Goal: Communication & Community: Answer question/provide support

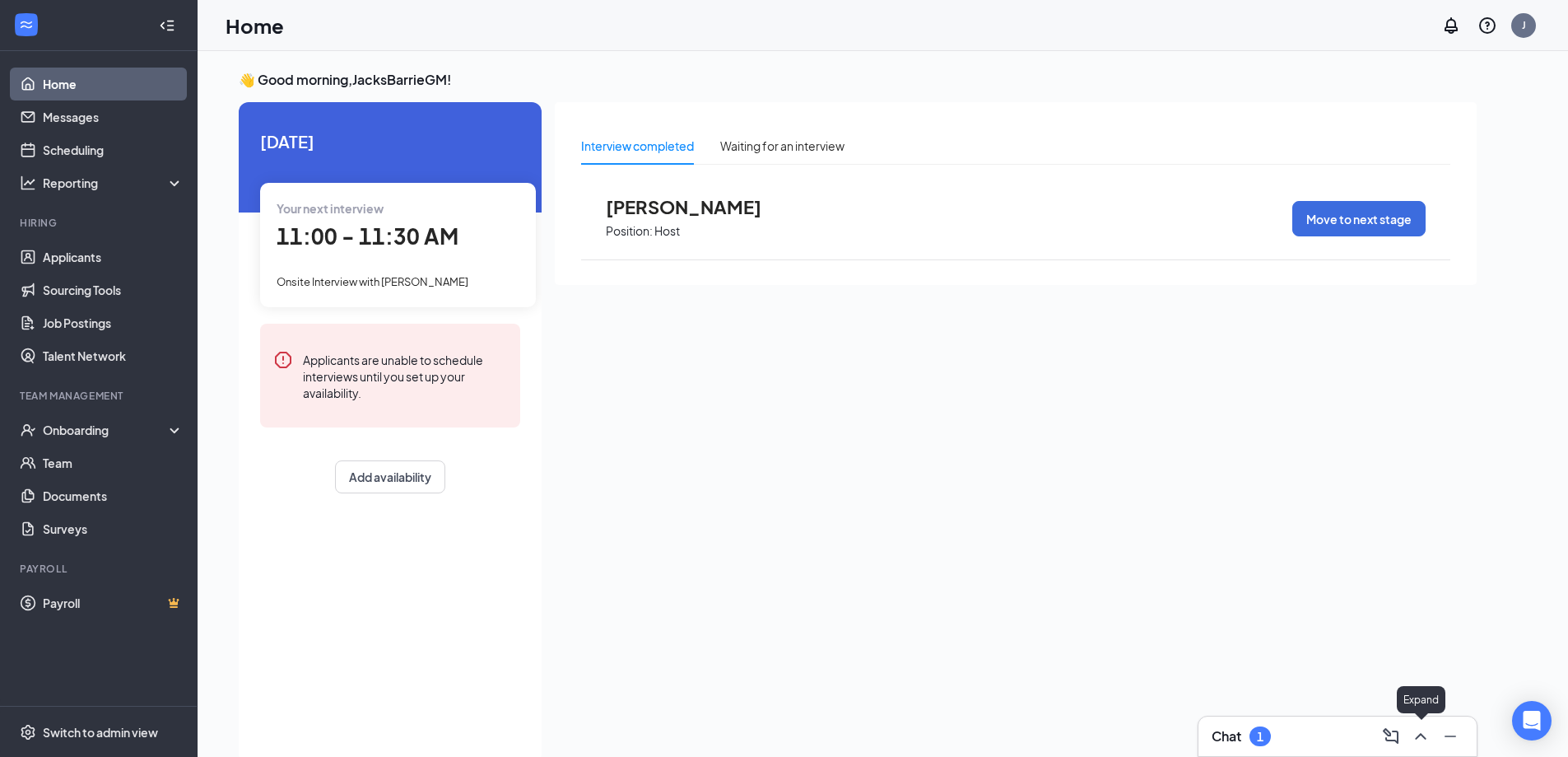
click at [1419, 732] on icon "ChevronUp" at bounding box center [1420, 736] width 20 height 20
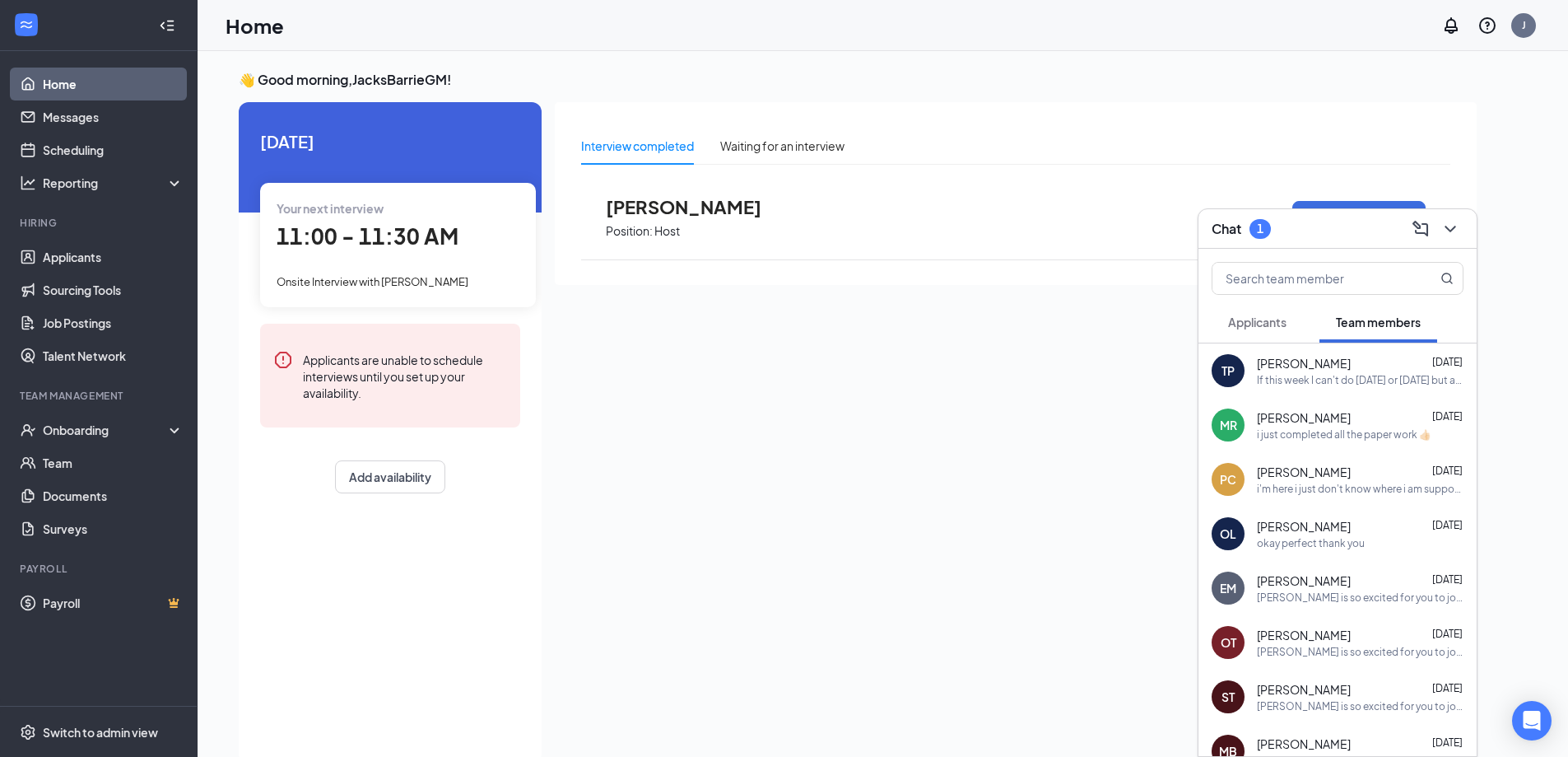
click at [1291, 383] on div "If this week I can't do [DATE] or [DATE] but absolutely can do [DATE] [DATE] an…" at bounding box center [1360, 380] width 207 height 14
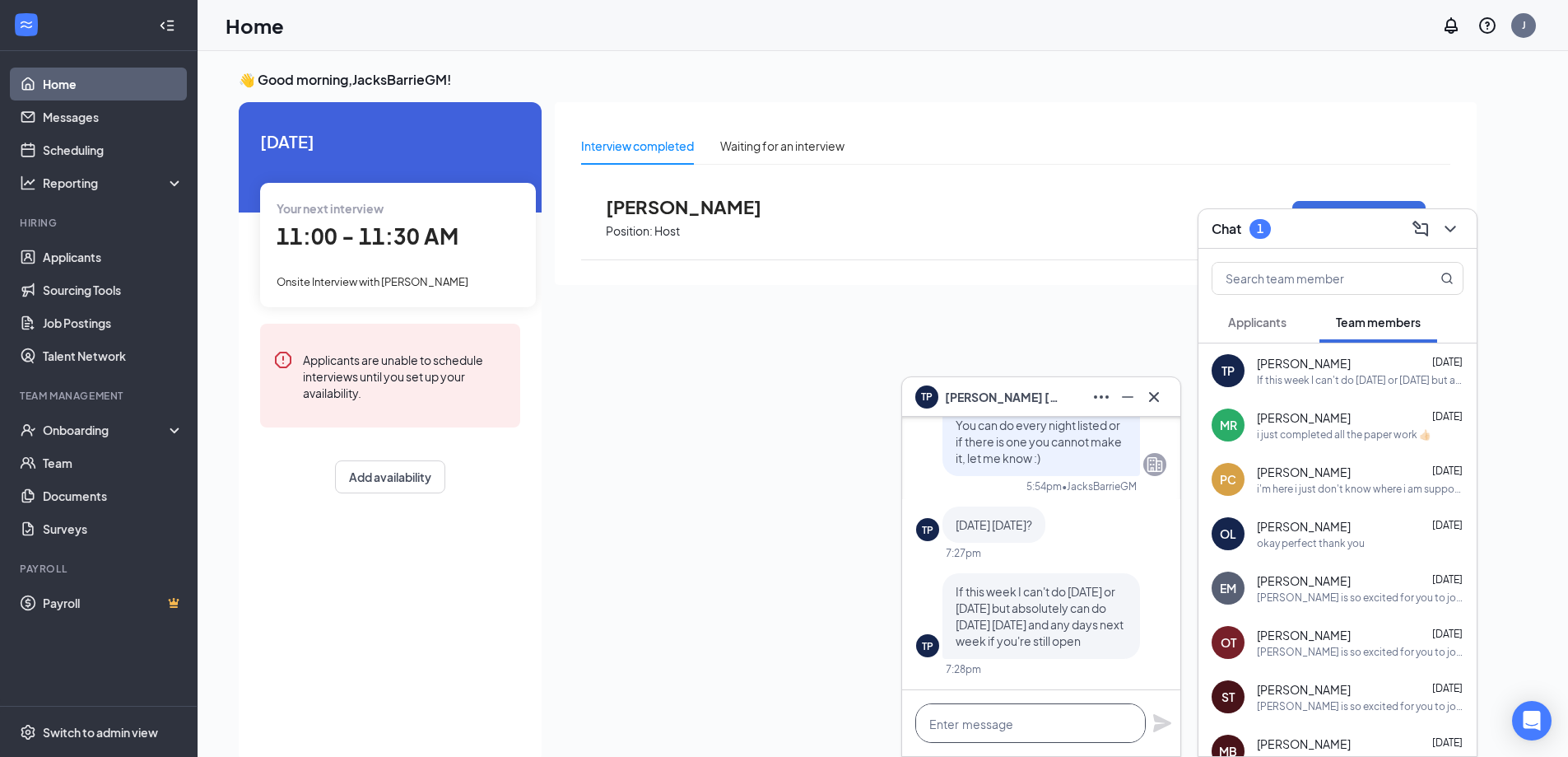
click at [1086, 723] on textarea at bounding box center [1030, 723] width 230 height 40
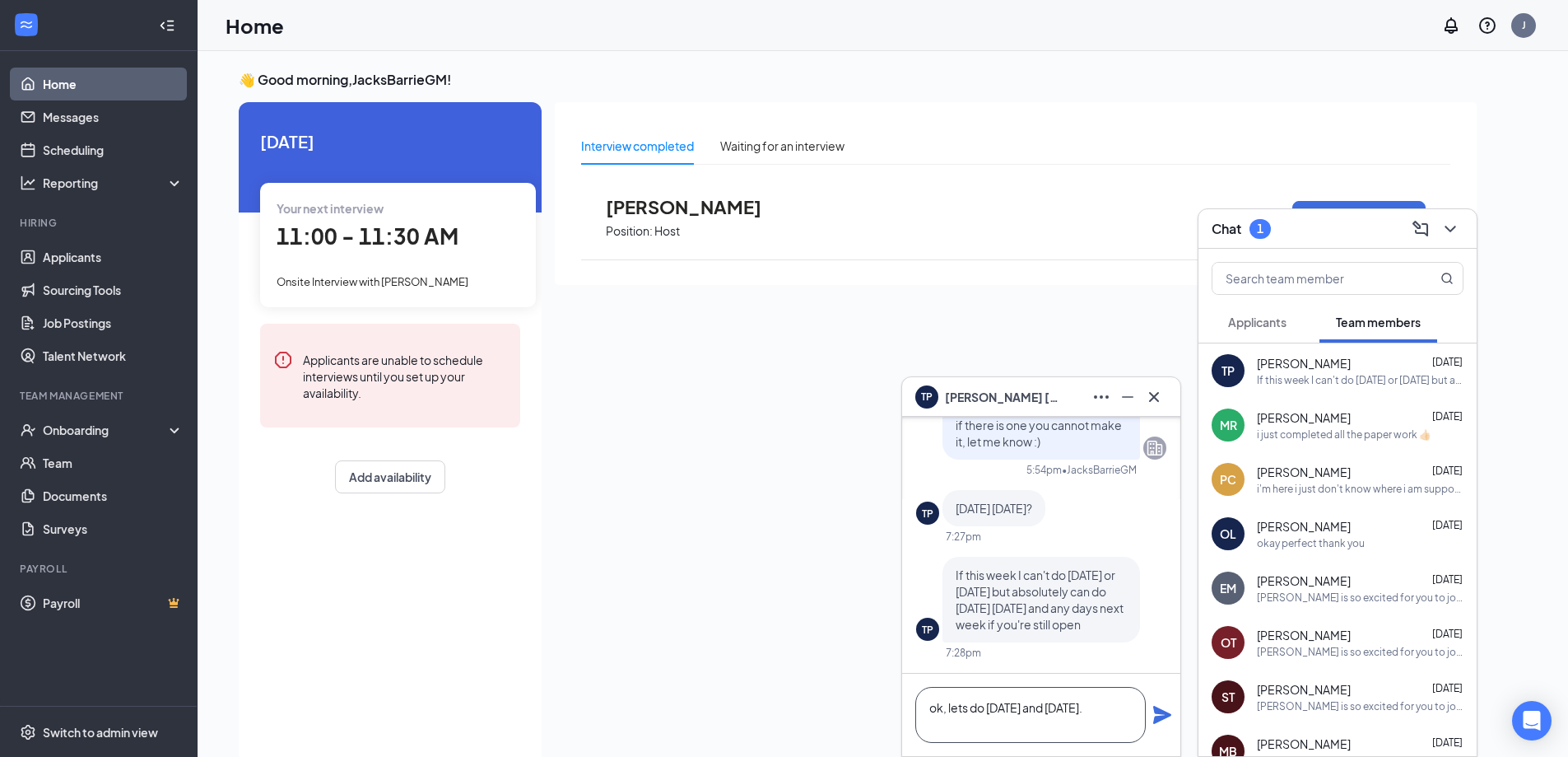
click at [990, 707] on textarea "ok, lets do [DATE] and [DATE]." at bounding box center [1030, 715] width 230 height 56
click at [1048, 706] on textarea "ok, lets do [DATE] and [DATE]." at bounding box center [1030, 715] width 230 height 56
click at [989, 724] on textarea "ok, lets do [DATE] and [DATE]." at bounding box center [1030, 715] width 230 height 56
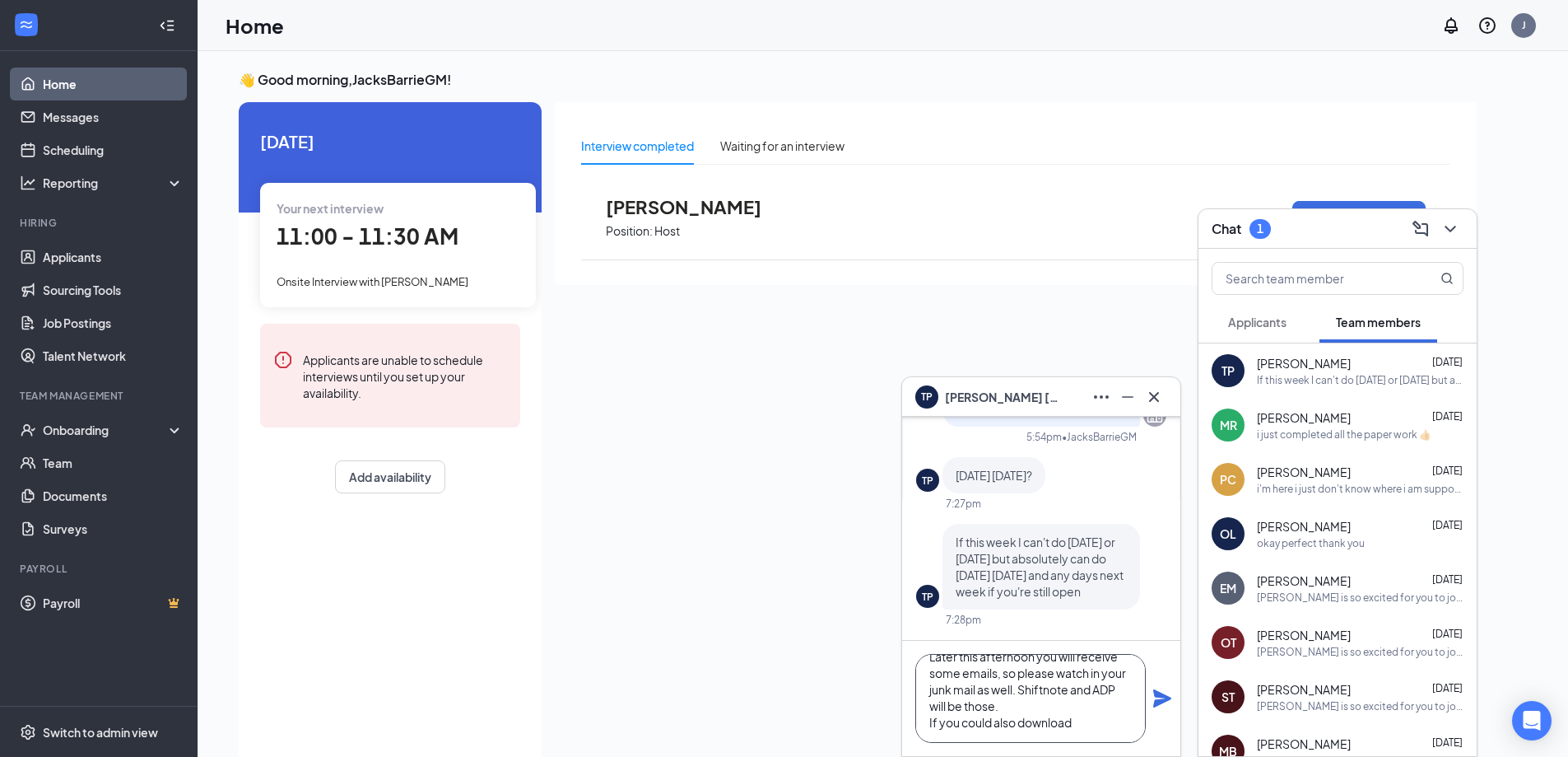
scroll to position [67, 0]
click at [1100, 707] on textarea "ok, lets do [DATE] and [DATE]. 4-9 Later this afternoon you will receive some e…" at bounding box center [1030, 699] width 230 height 89
click at [1029, 717] on textarea "ok, lets do [DATE] and [DATE]. 4-9 Later this afternoon you will receive some e…" at bounding box center [1030, 699] width 230 height 89
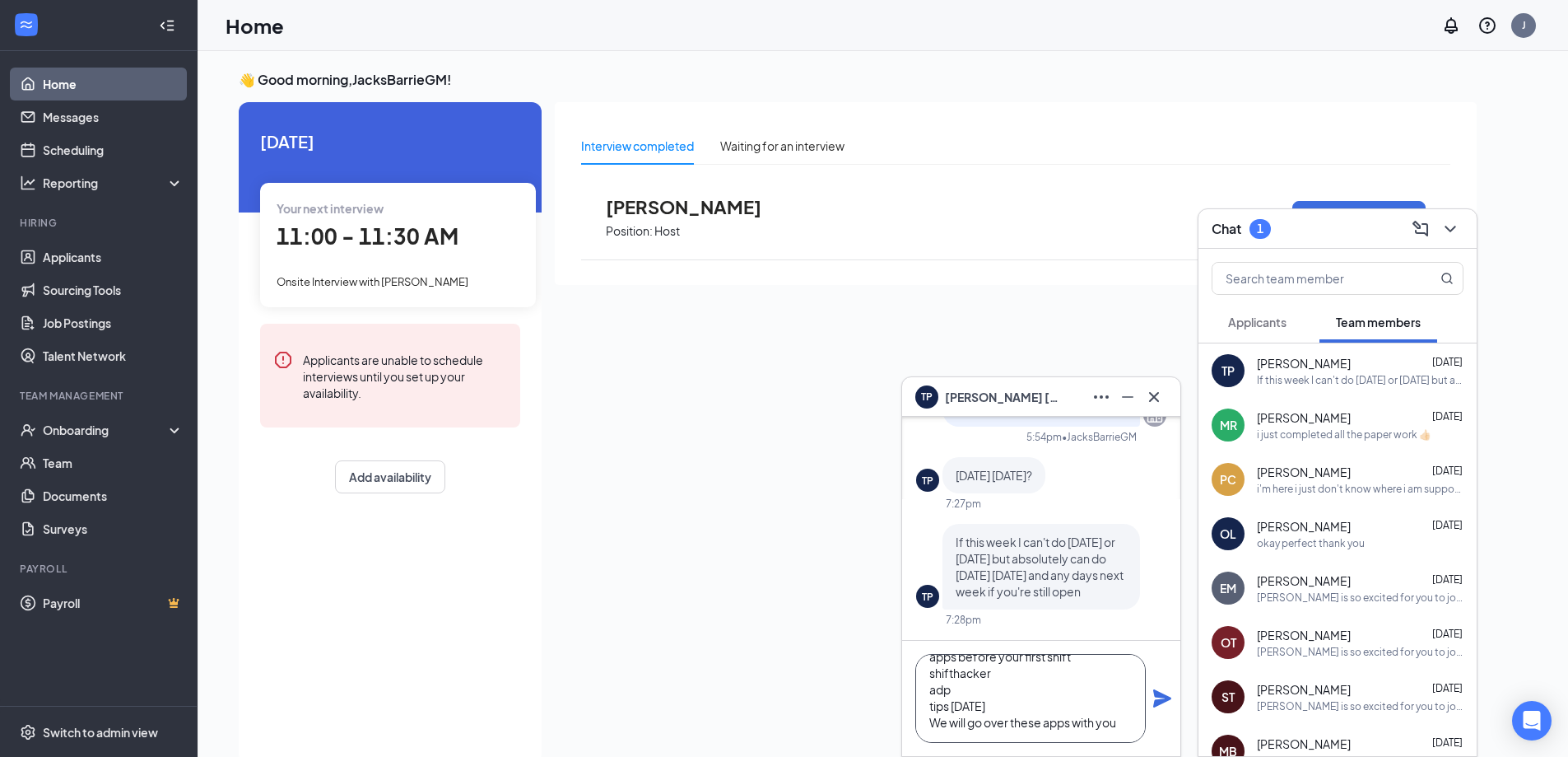
type textarea "ok, lets do [DATE] and [DATE]. 4-9 Later this afternoon you will receive some e…"
click at [1160, 703] on icon "Plane" at bounding box center [1162, 698] width 18 height 18
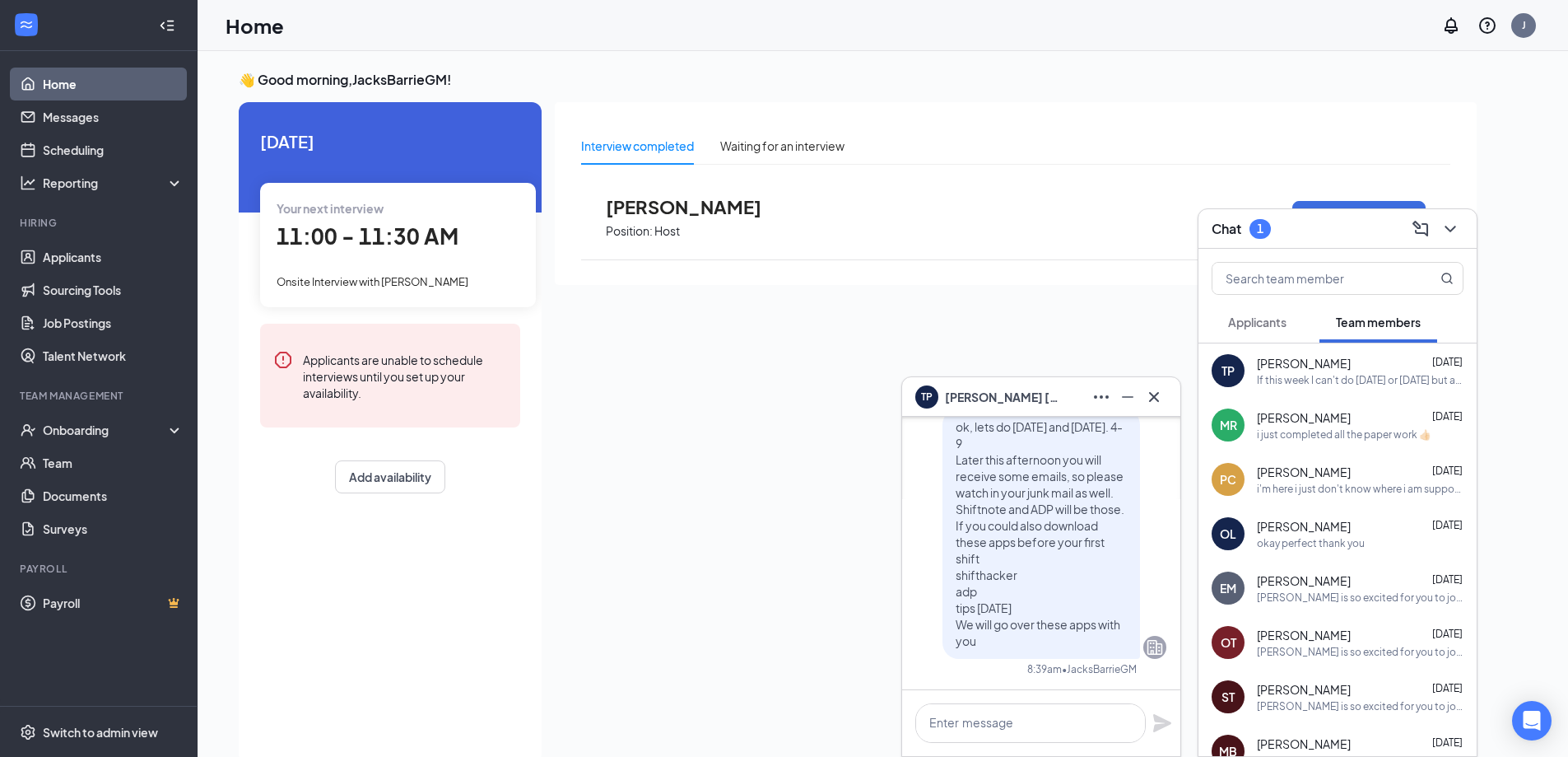
scroll to position [0, 0]
click at [975, 719] on textarea at bounding box center [1030, 723] width 230 height 40
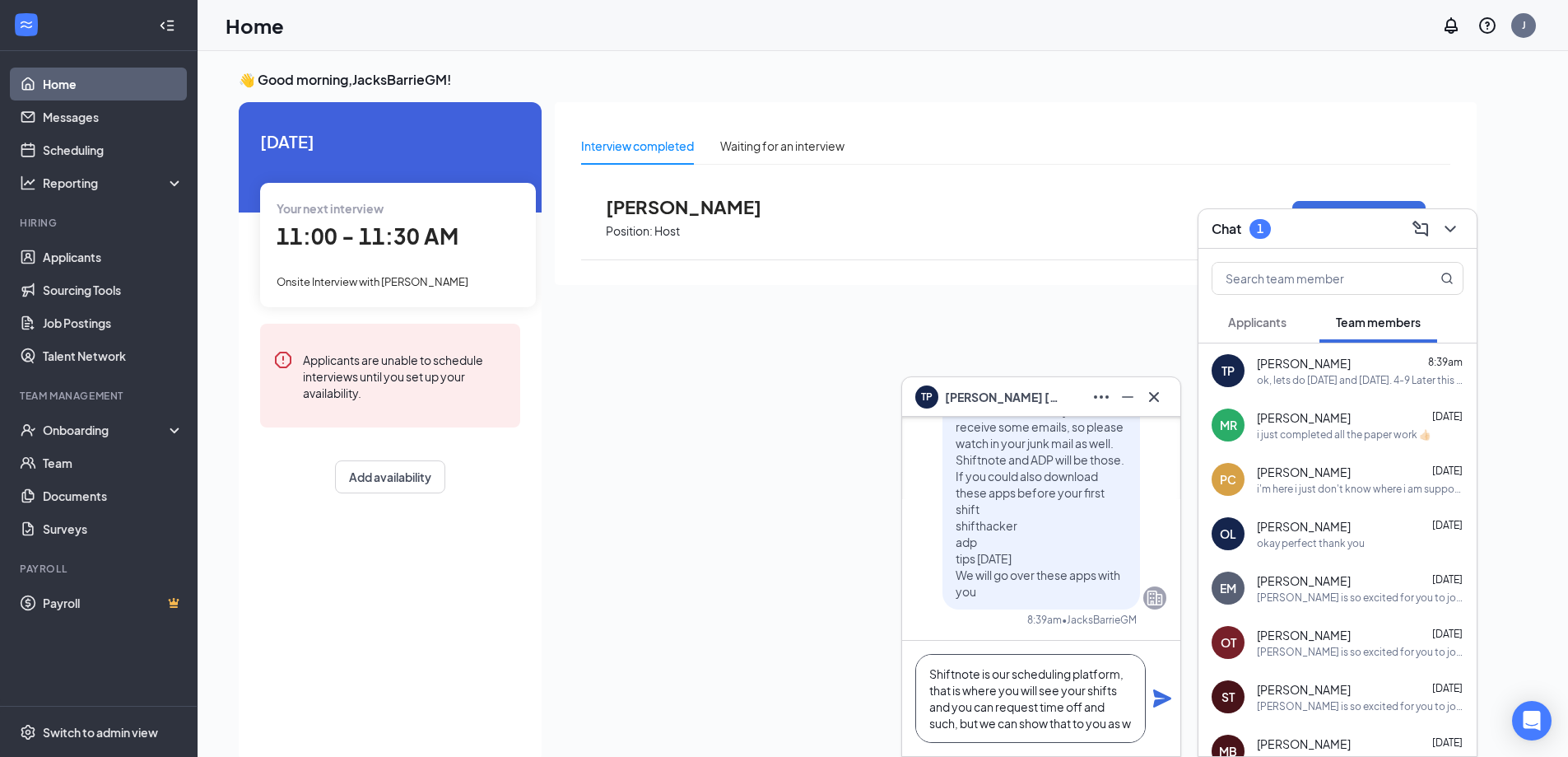
scroll to position [17, 0]
type textarea "Shiftnote is our scheduling platform, that is where you will see your shifts an…"
click at [1154, 698] on icon "Plane" at bounding box center [1162, 698] width 20 height 20
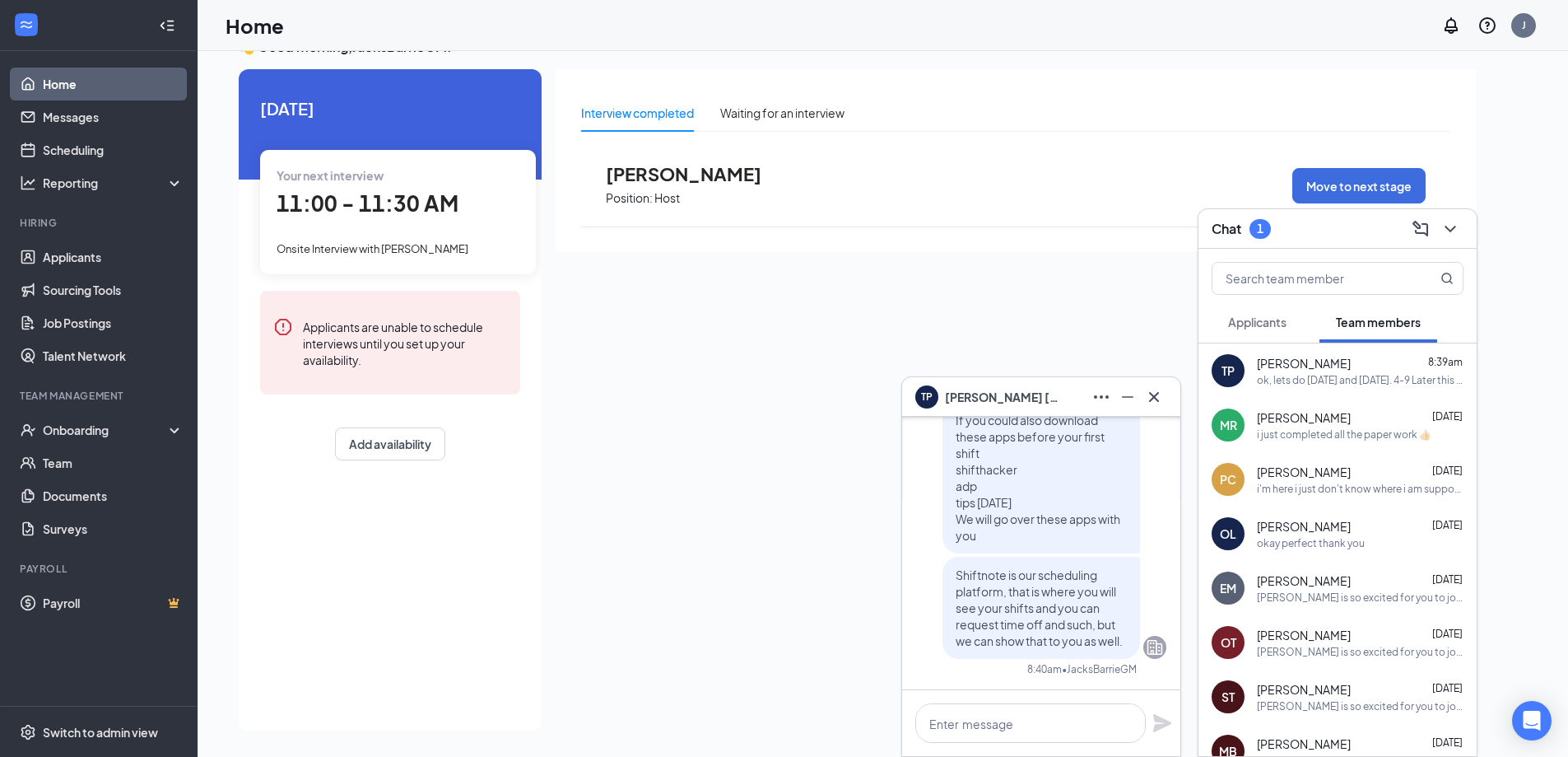
scroll to position [34, 0]
click at [1044, 716] on textarea at bounding box center [1030, 723] width 230 height 40
type textarea "Thank you and have a great day!"
click at [1157, 728] on icon "Plane" at bounding box center [1162, 723] width 18 height 18
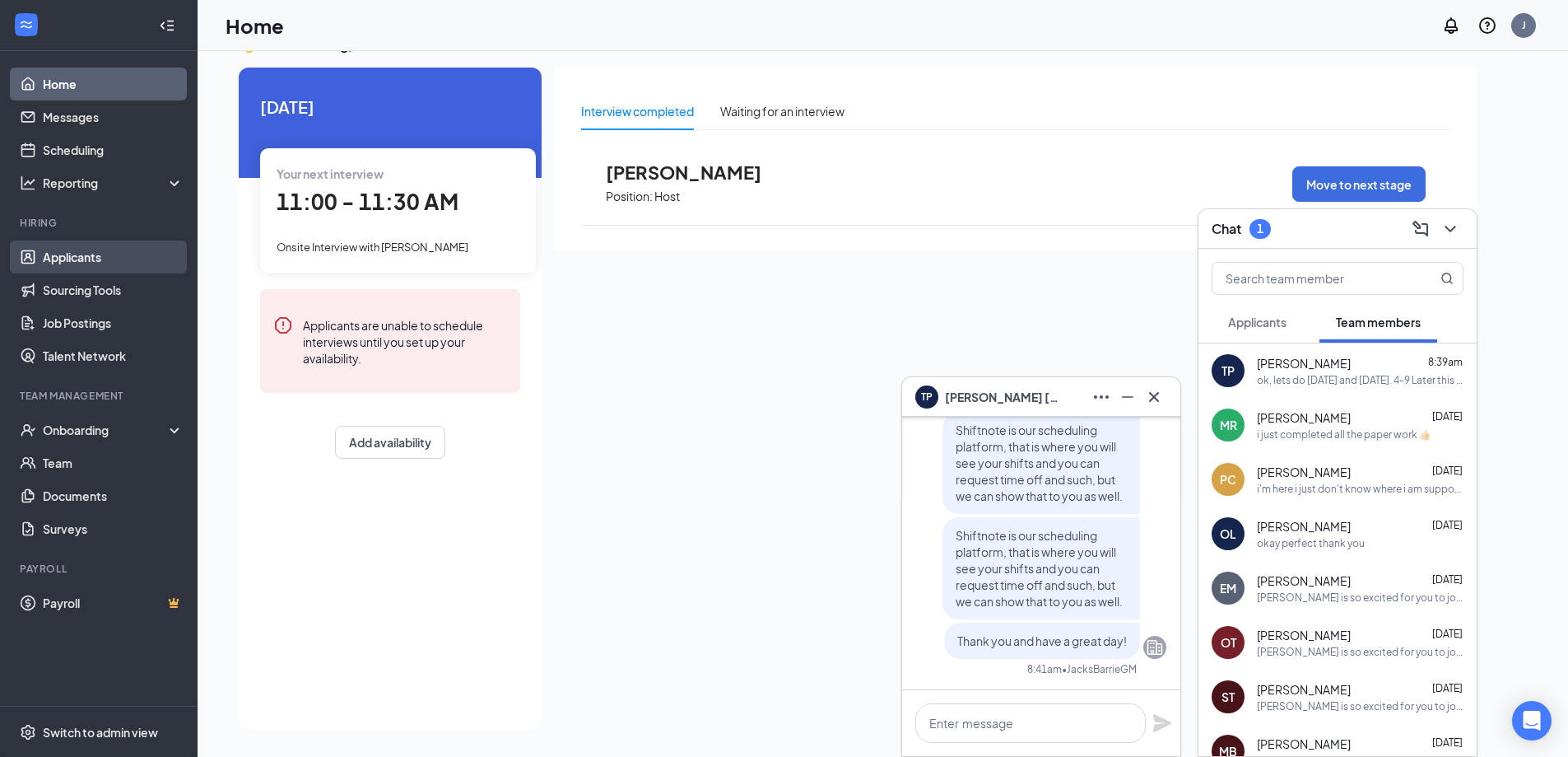
click at [81, 259] on link "Applicants" at bounding box center [113, 257] width 141 height 33
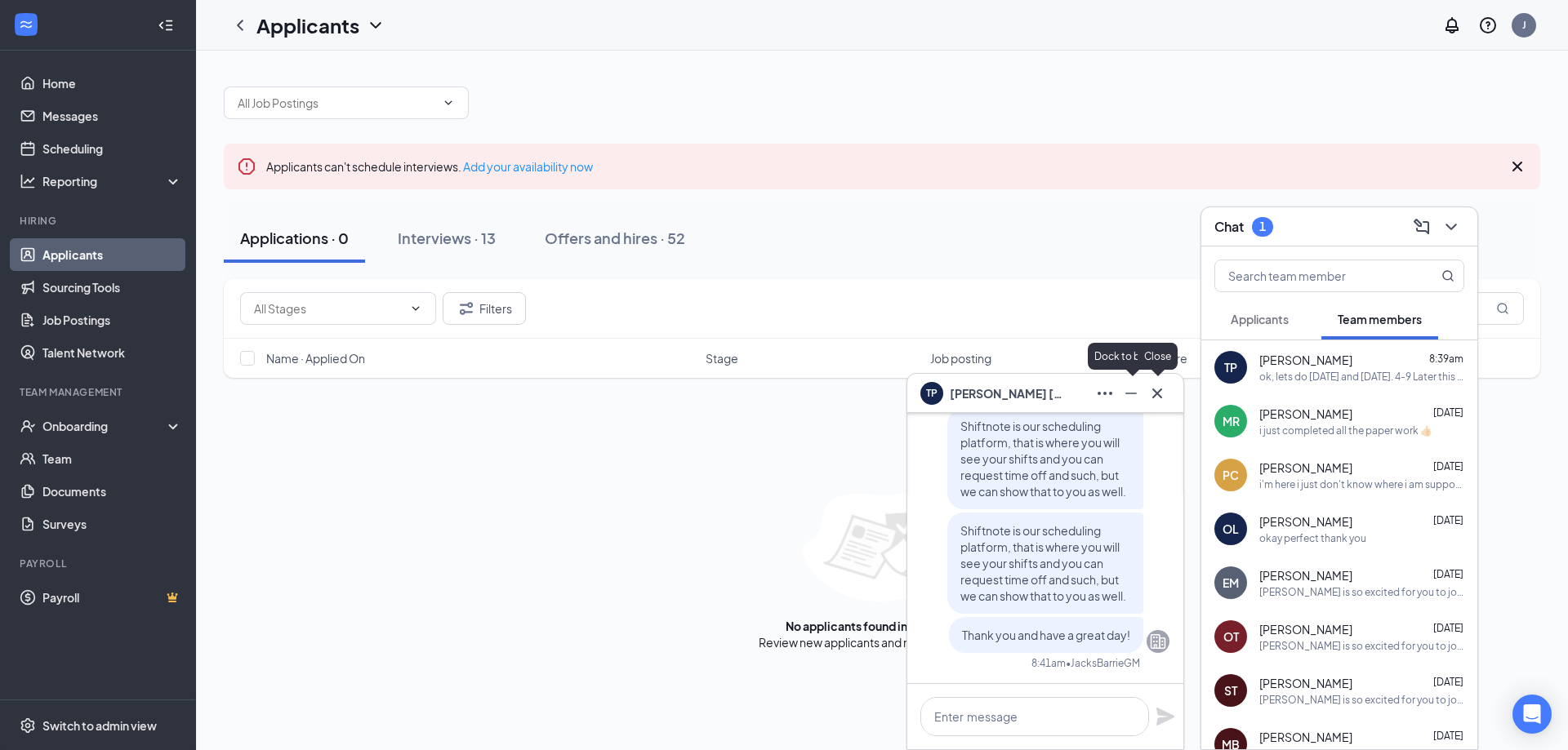
click at [1153, 393] on icon "Cross" at bounding box center [1157, 393] width 20 height 20
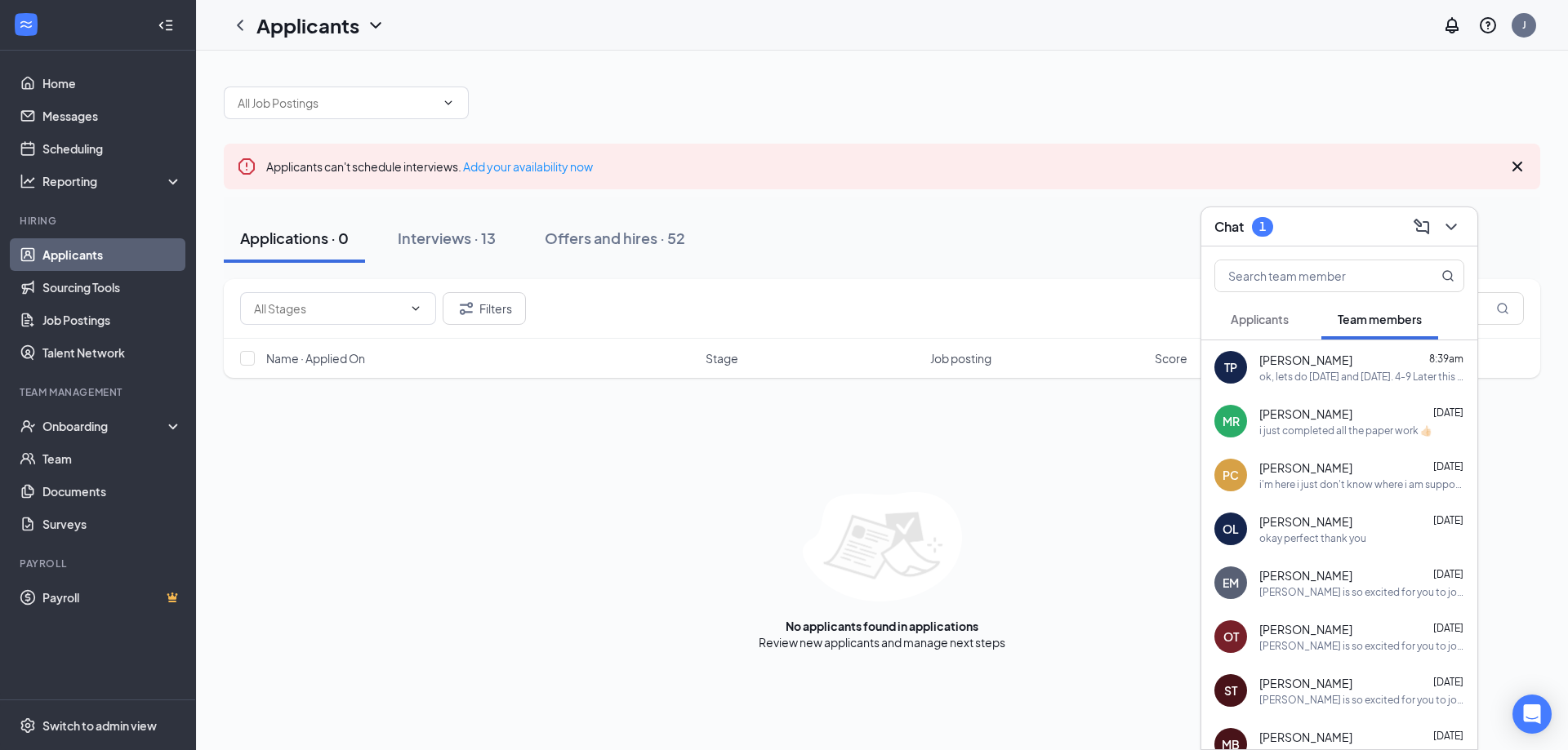
click at [1251, 319] on span "Applicants" at bounding box center [1260, 318] width 58 height 14
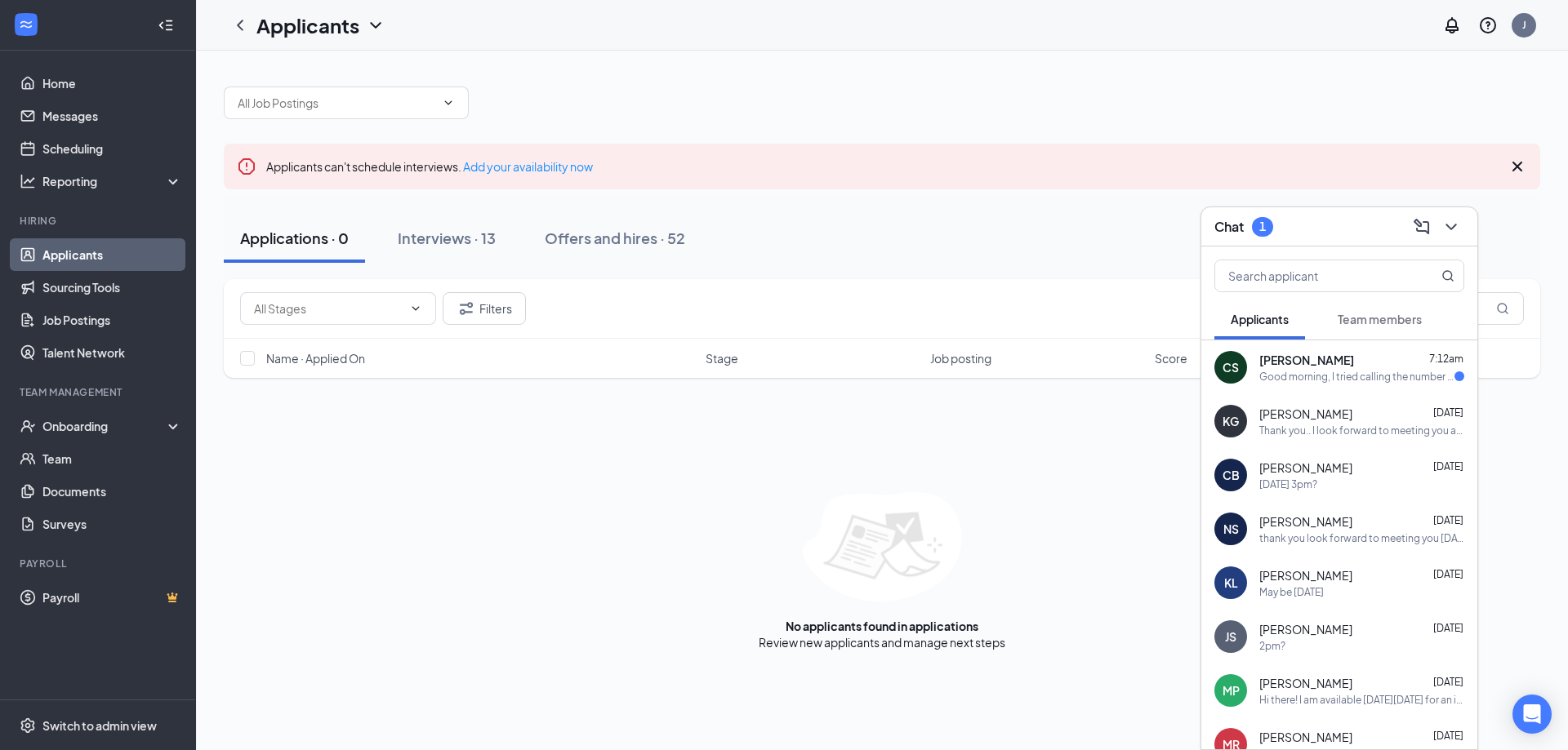
click at [1333, 375] on div "Good morning, I tried calling the number I was given to reach out to the hiring…" at bounding box center [1356, 376] width 195 height 14
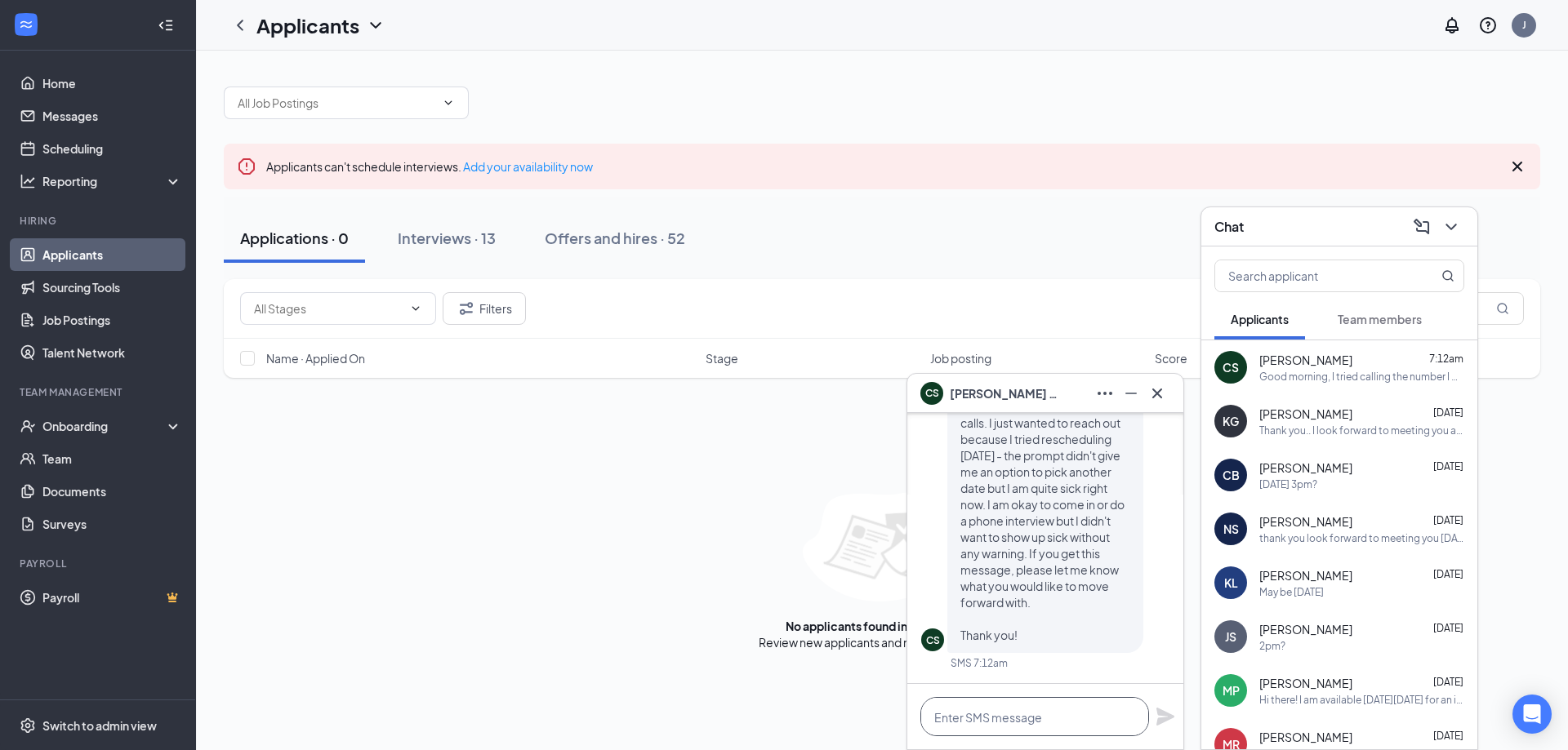
click at [1012, 710] on textarea at bounding box center [1034, 717] width 228 height 39
type textarea "P"
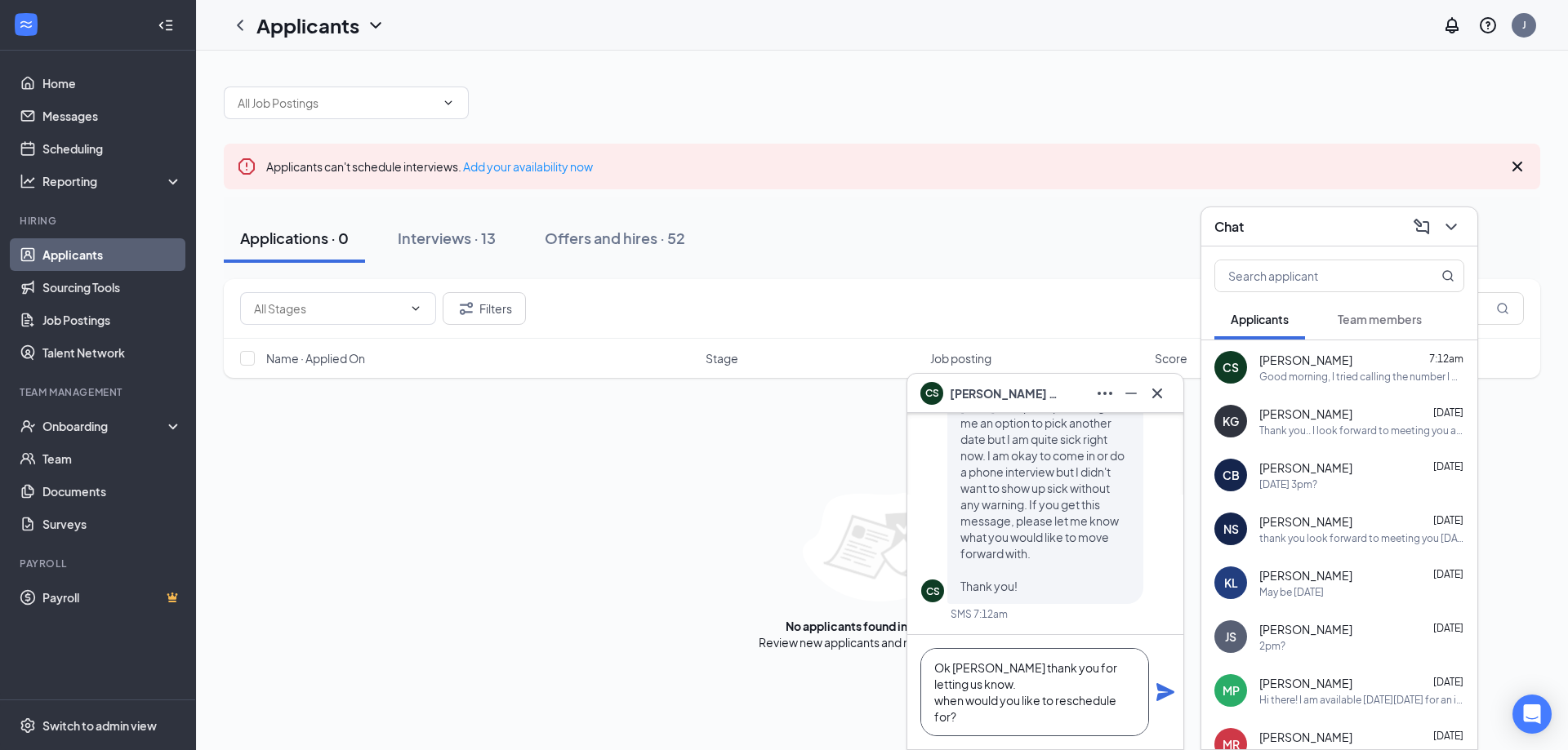
scroll to position [17, 0]
type textarea "Ok [PERSON_NAME] thank you for letting us know. when would you like to reschedu…"
click at [1172, 690] on icon "Plane" at bounding box center [1164, 691] width 20 height 20
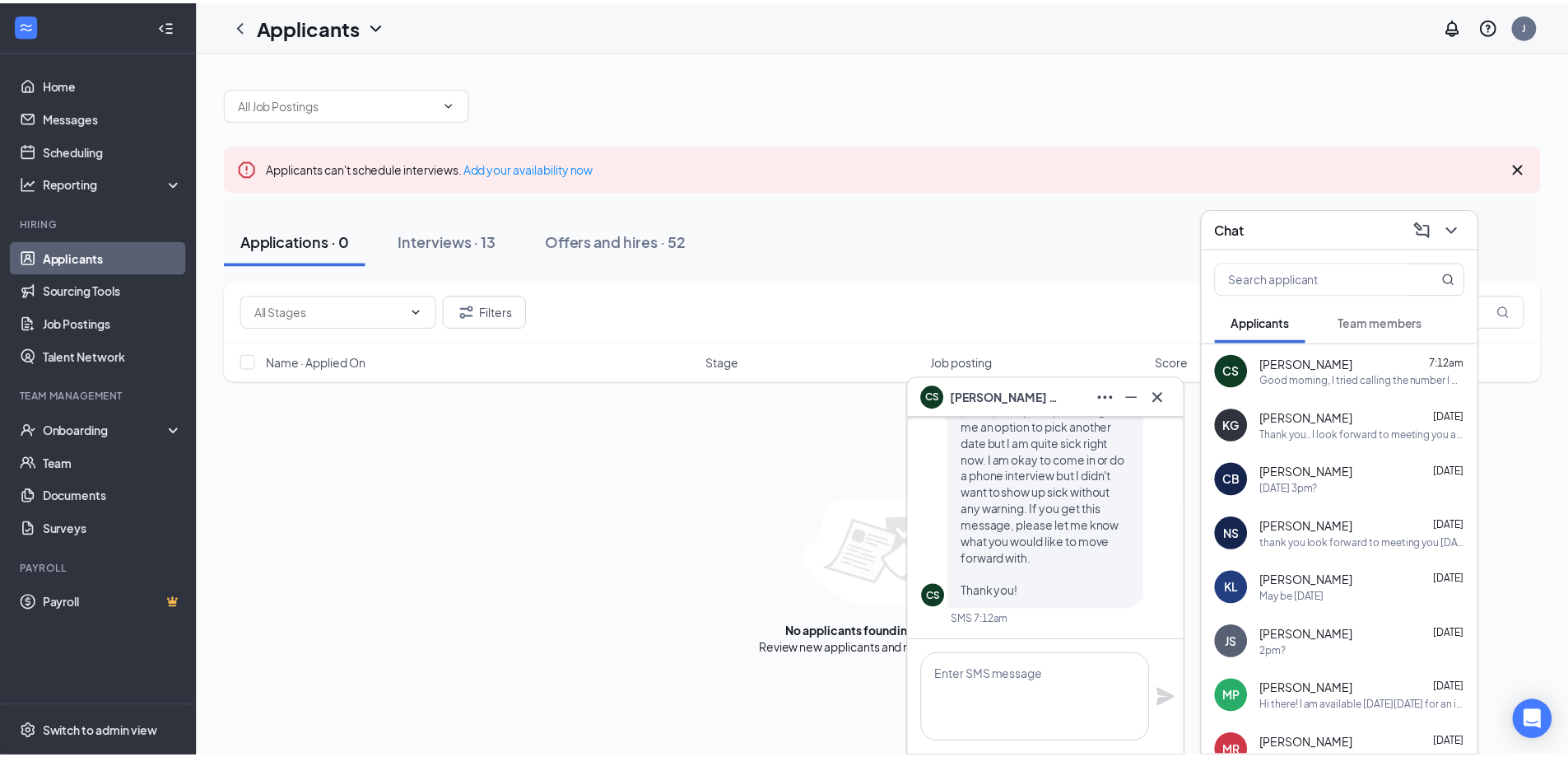
scroll to position [0, 0]
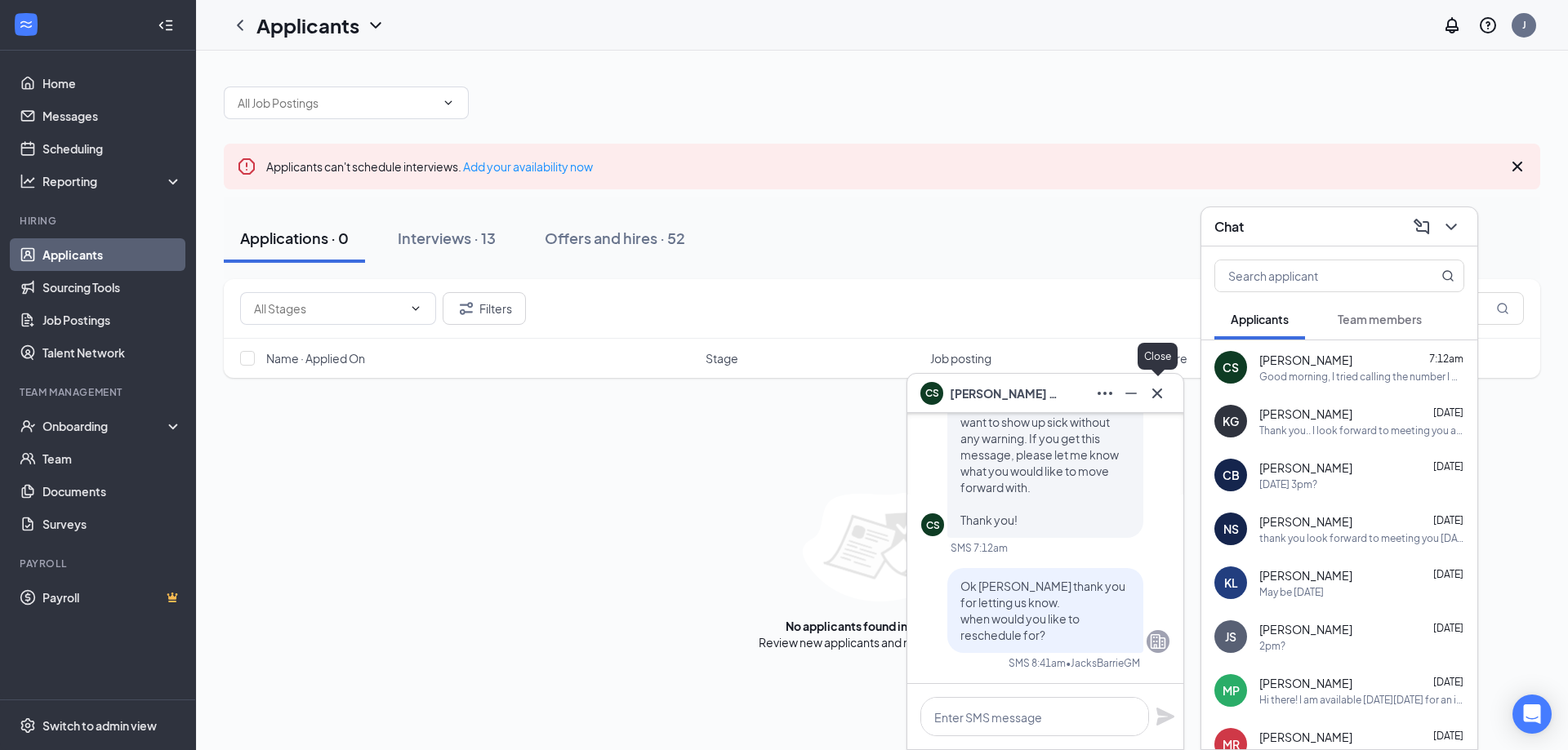
click at [1162, 393] on icon "Cross" at bounding box center [1157, 393] width 20 height 20
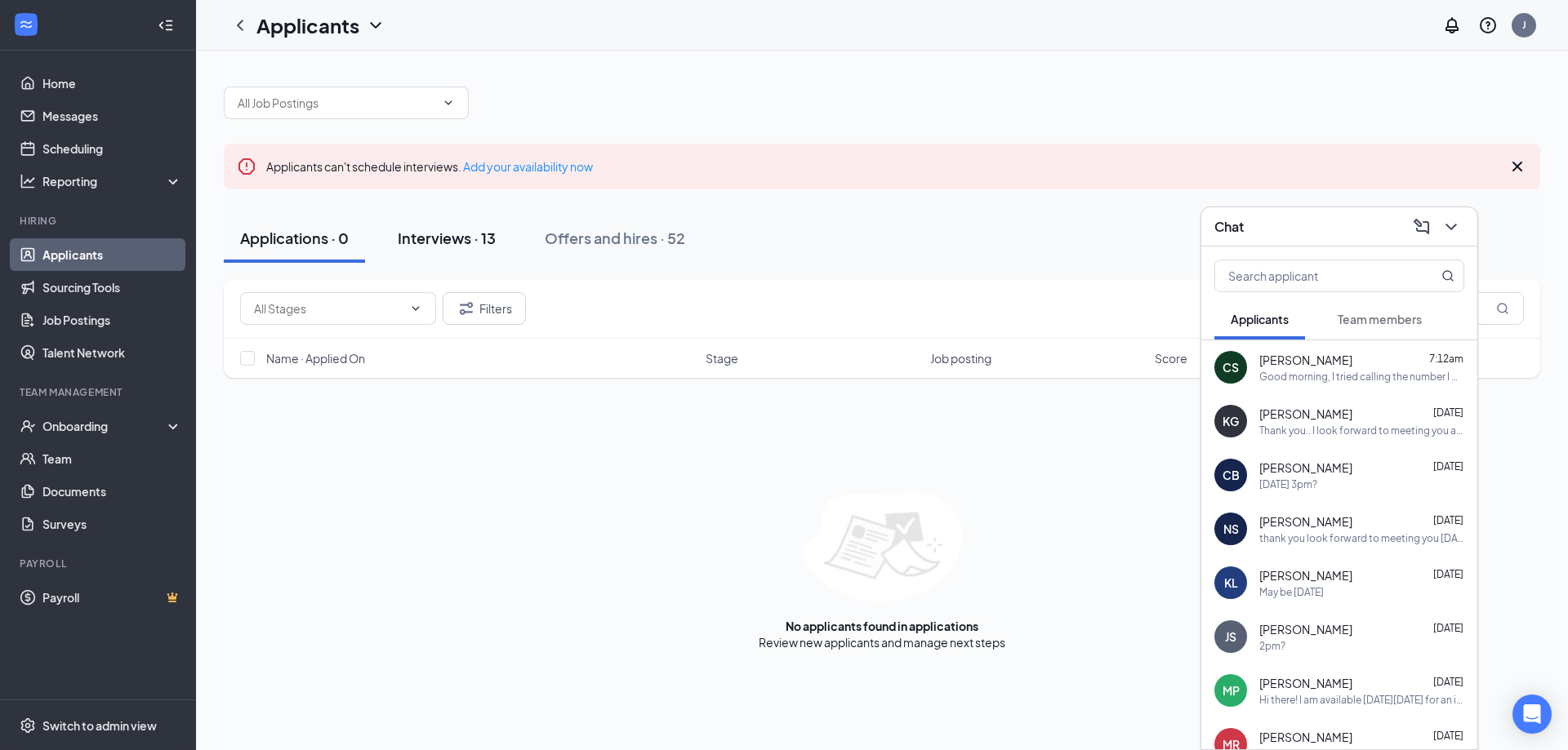
click at [427, 246] on div "Interviews · 13" at bounding box center [446, 238] width 98 height 20
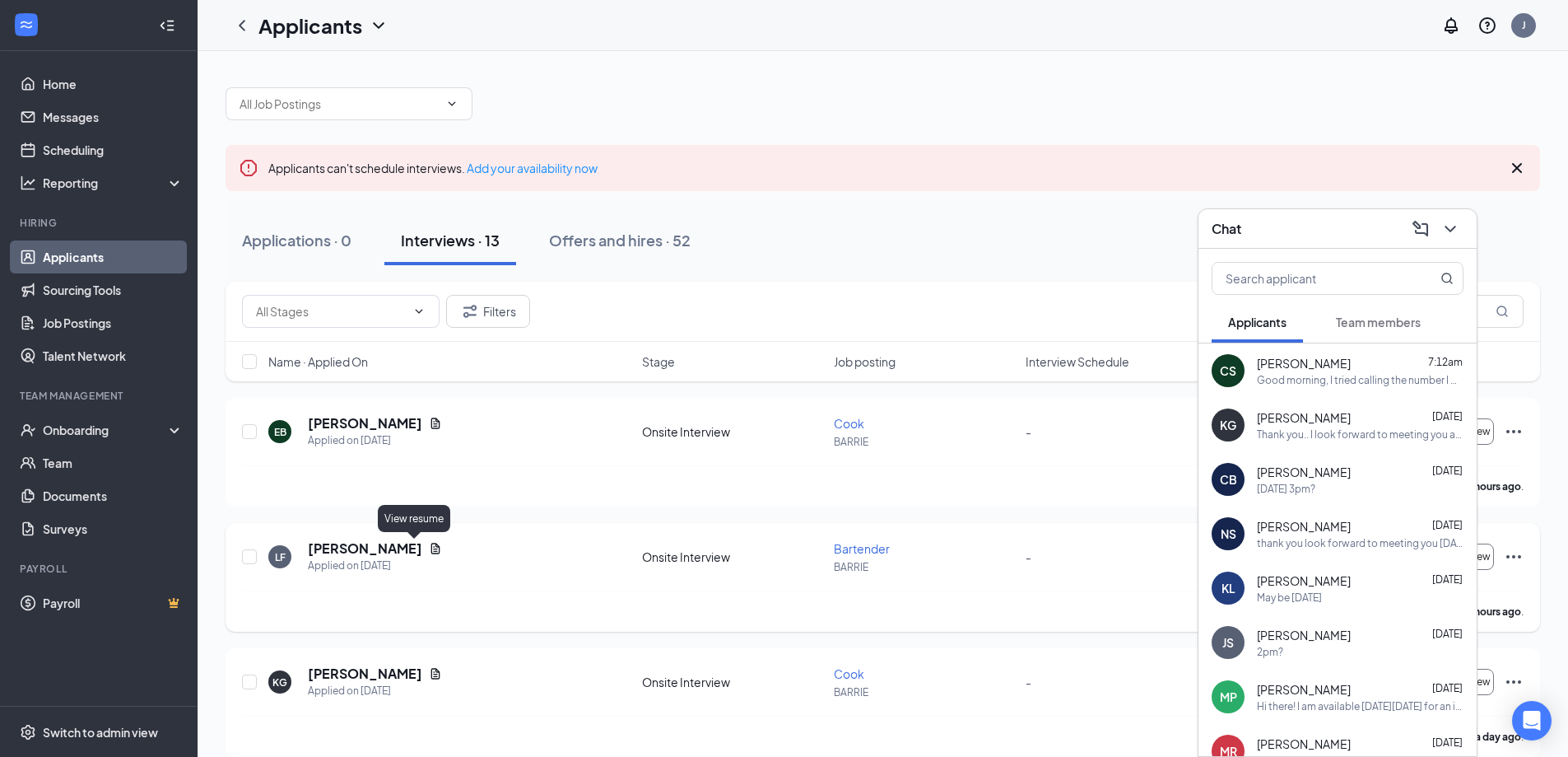
click at [431, 548] on icon "Document" at bounding box center [435, 548] width 9 height 10
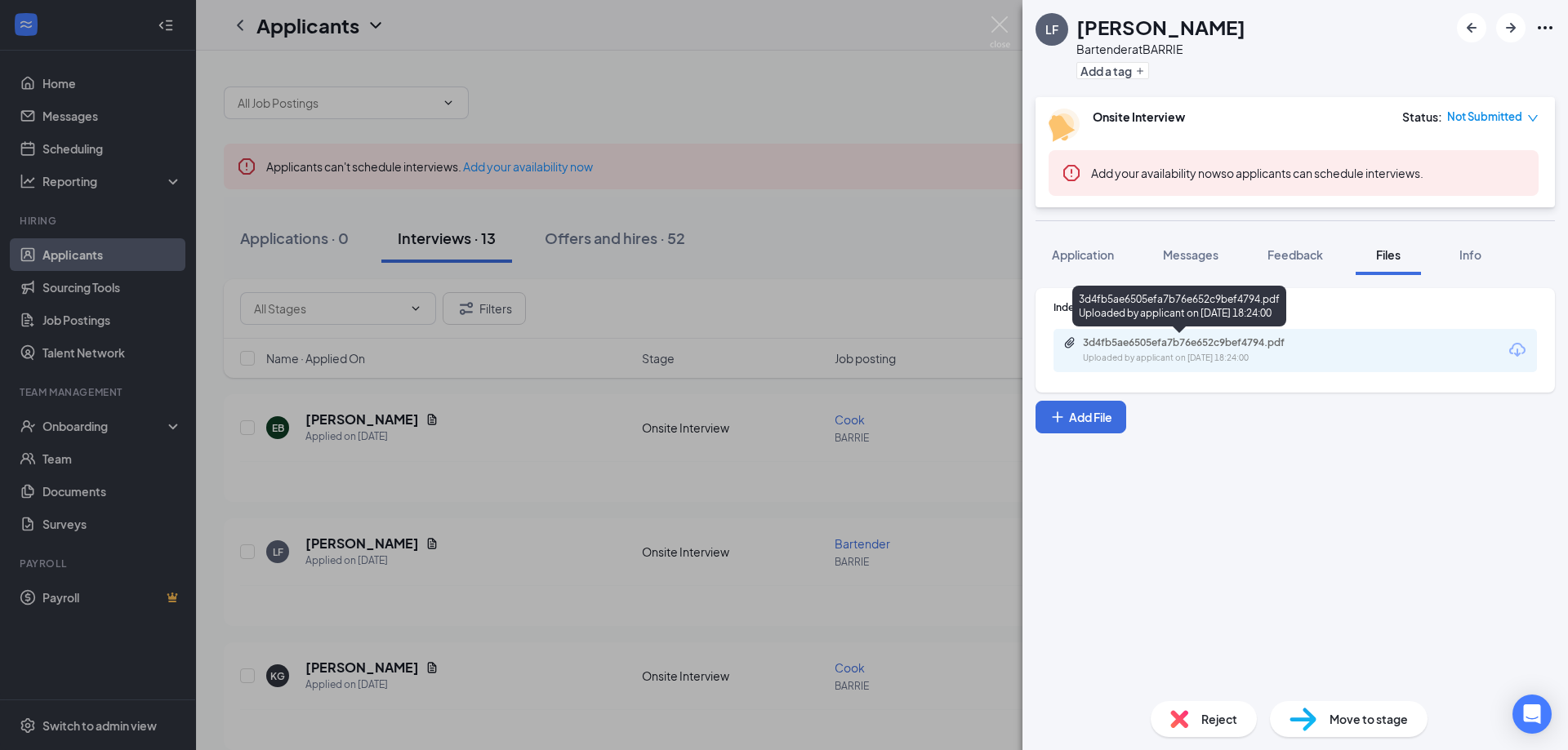
click at [1145, 358] on div "Uploaded by applicant on [DATE] 18:24:00" at bounding box center [1205, 358] width 245 height 13
click at [470, 637] on div "[PERSON_NAME] Bartender at BARRIE Add a tag Onsite Interview Status : Not Submi…" at bounding box center [784, 375] width 1568 height 750
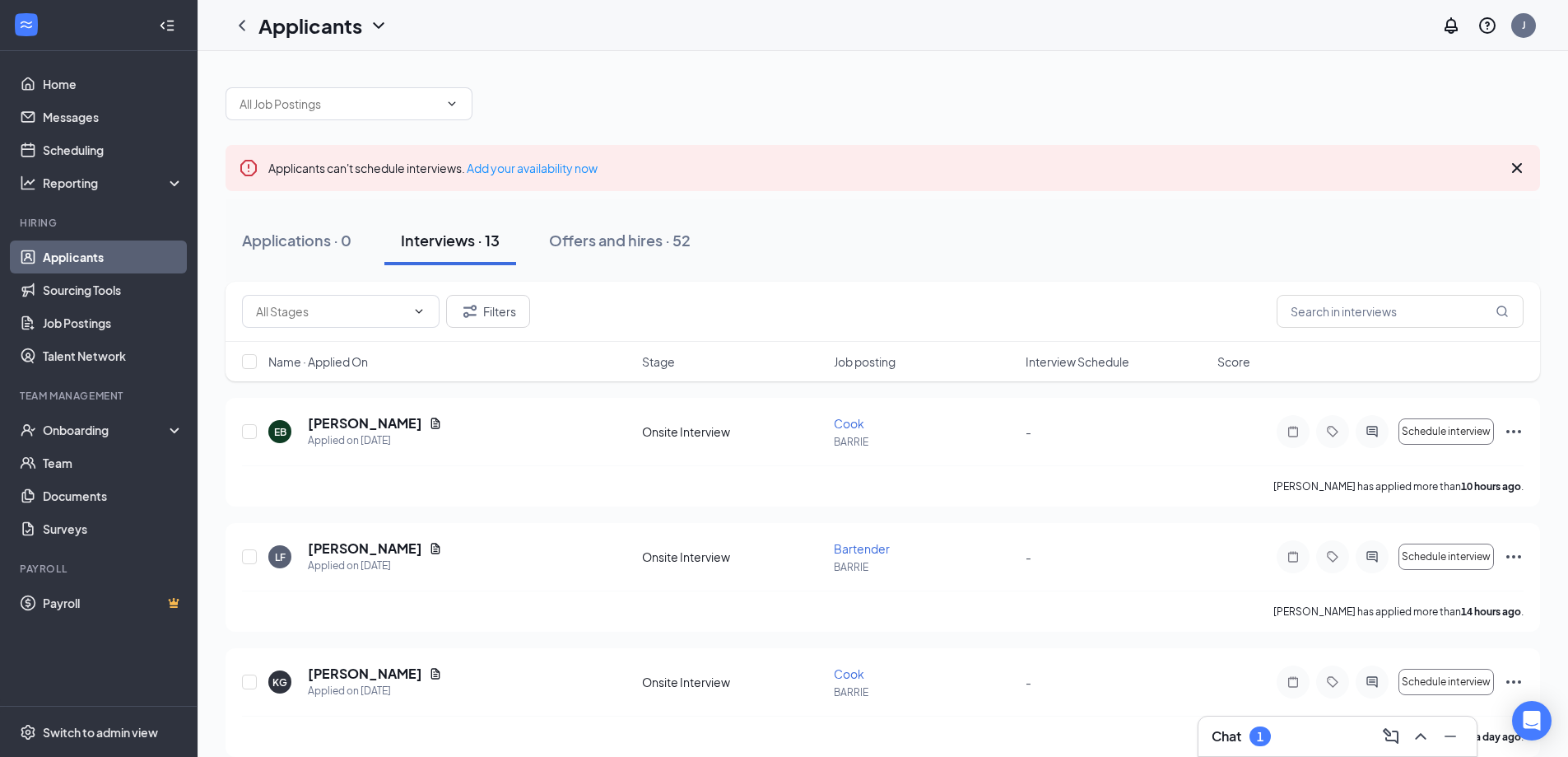
drag, startPoint x: 1515, startPoint y: 554, endPoint x: 1234, endPoint y: 632, distance: 291.6
click at [1518, 555] on icon "Ellipses" at bounding box center [1513, 557] width 20 height 20
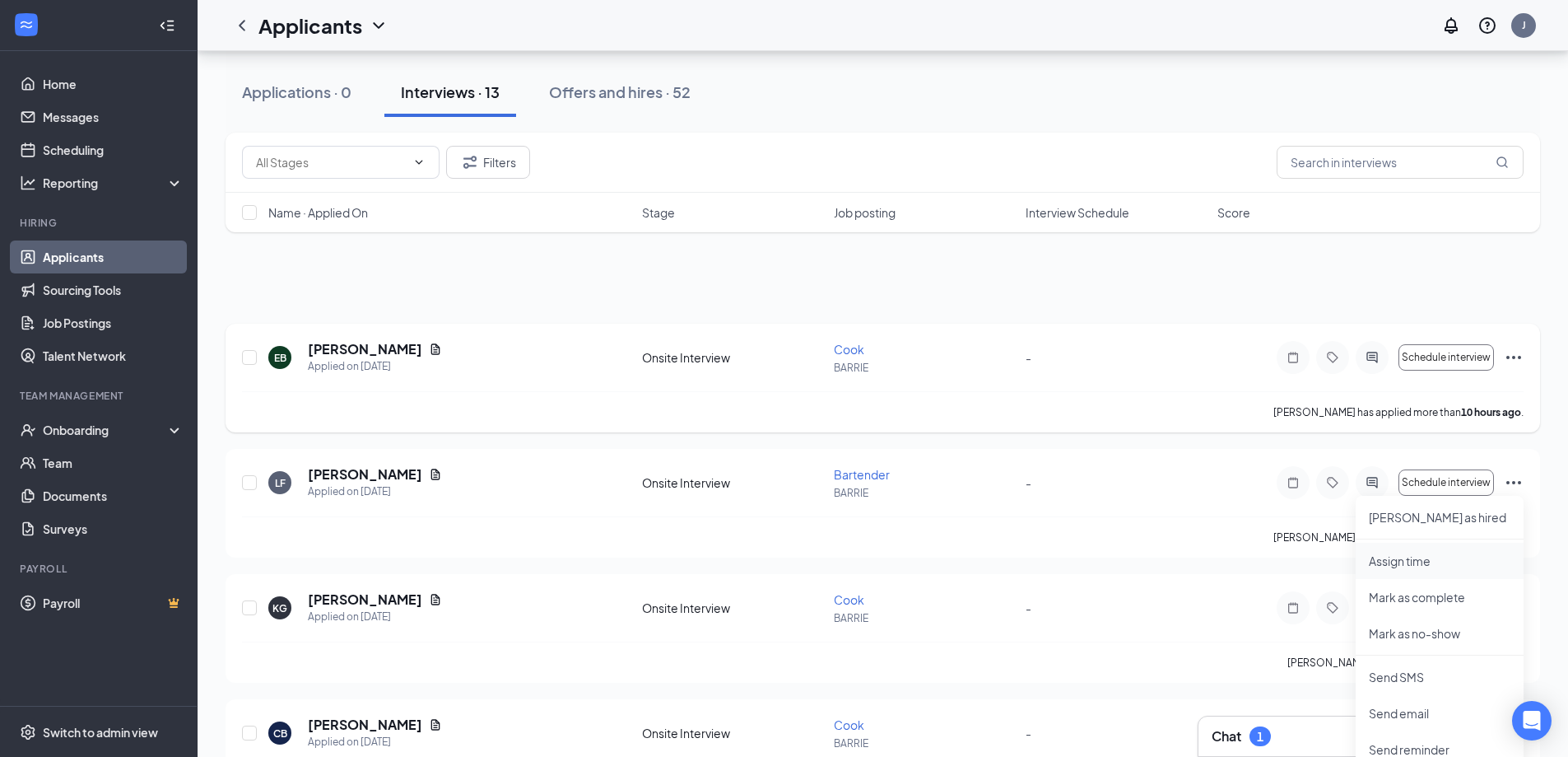
scroll to position [329, 0]
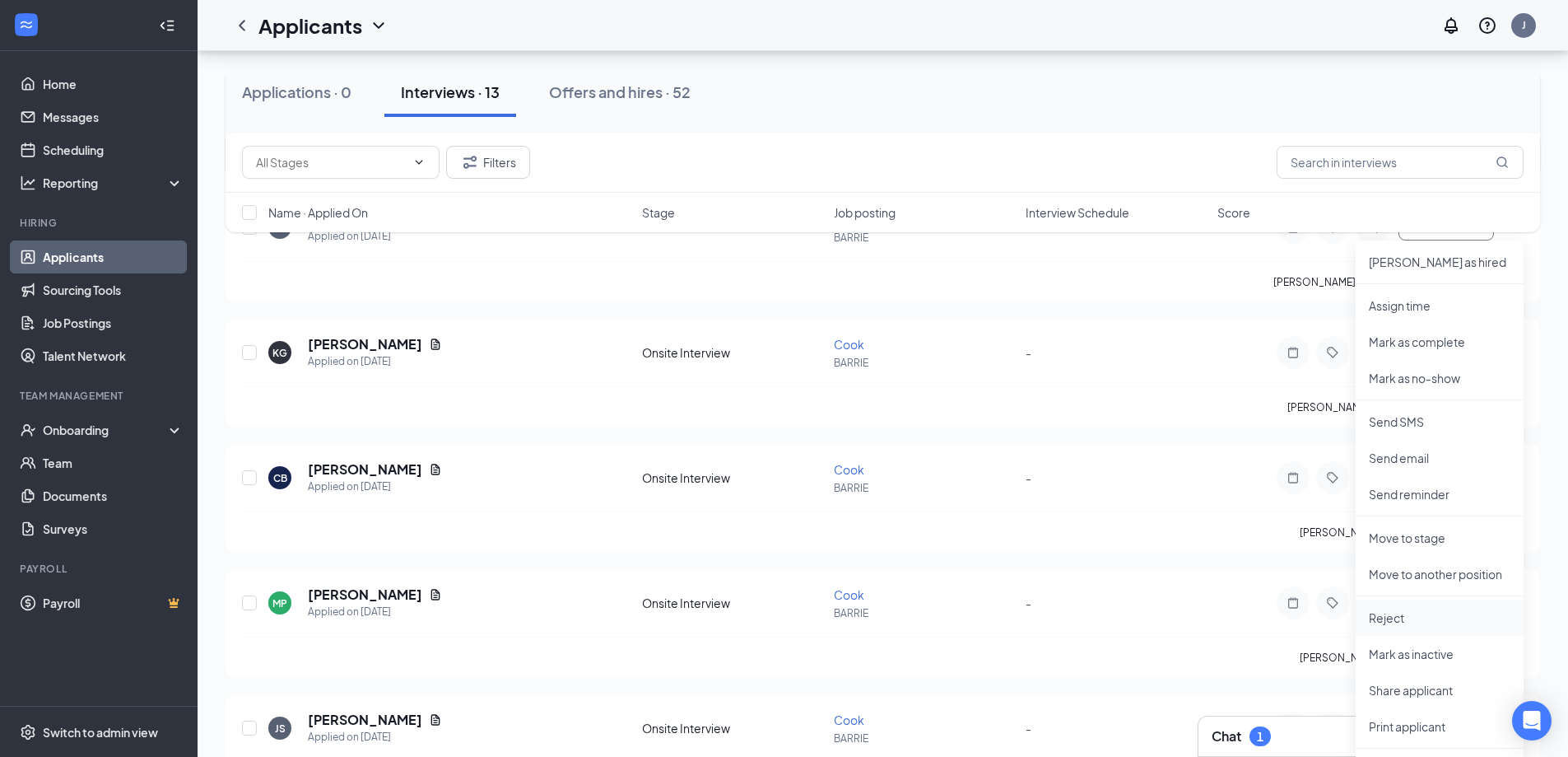
click at [1411, 622] on p "Reject" at bounding box center [1439, 617] width 142 height 16
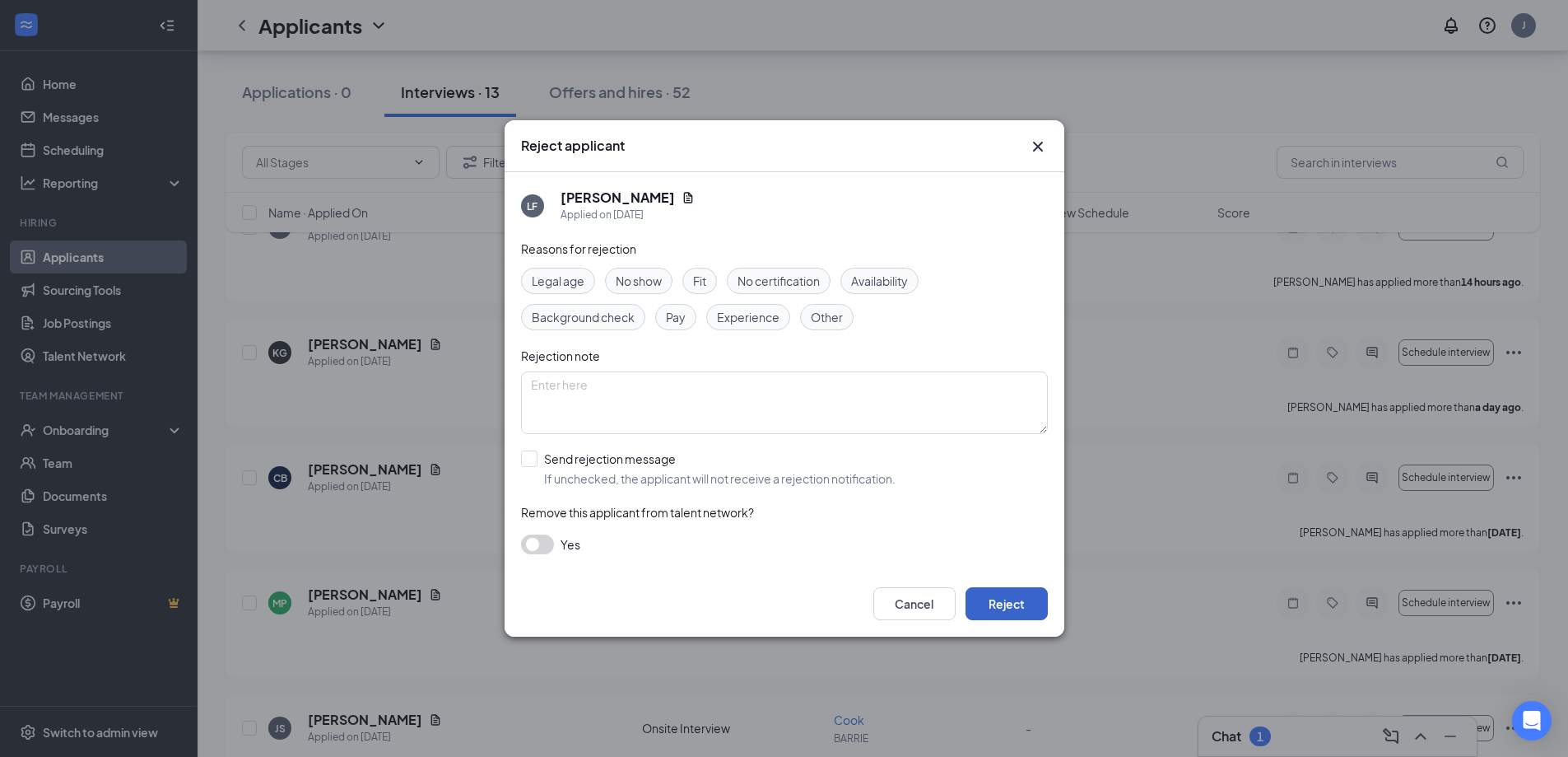
click at [1001, 607] on button "Reject" at bounding box center [1007, 604] width 82 height 33
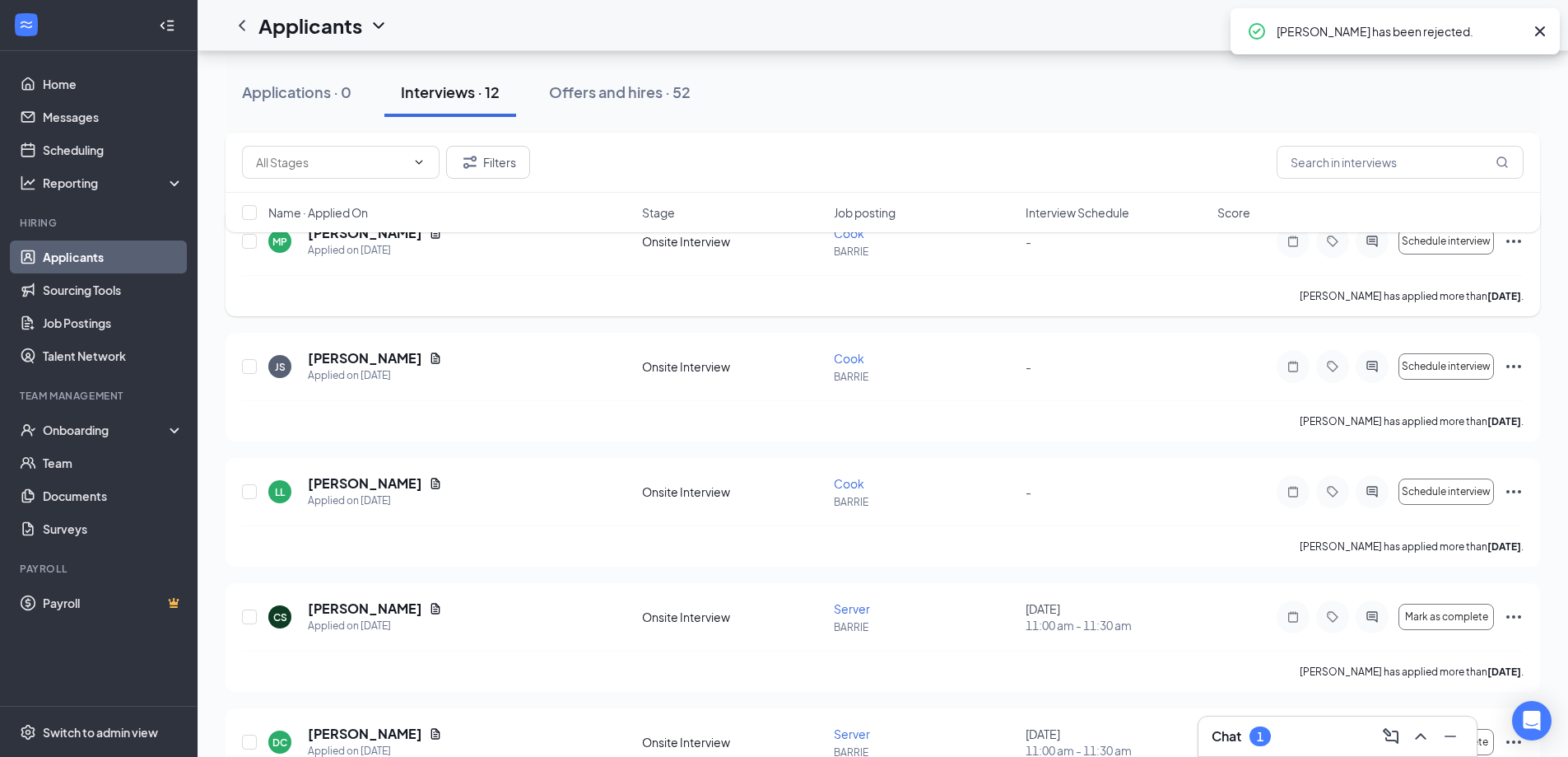
scroll to position [577, 0]
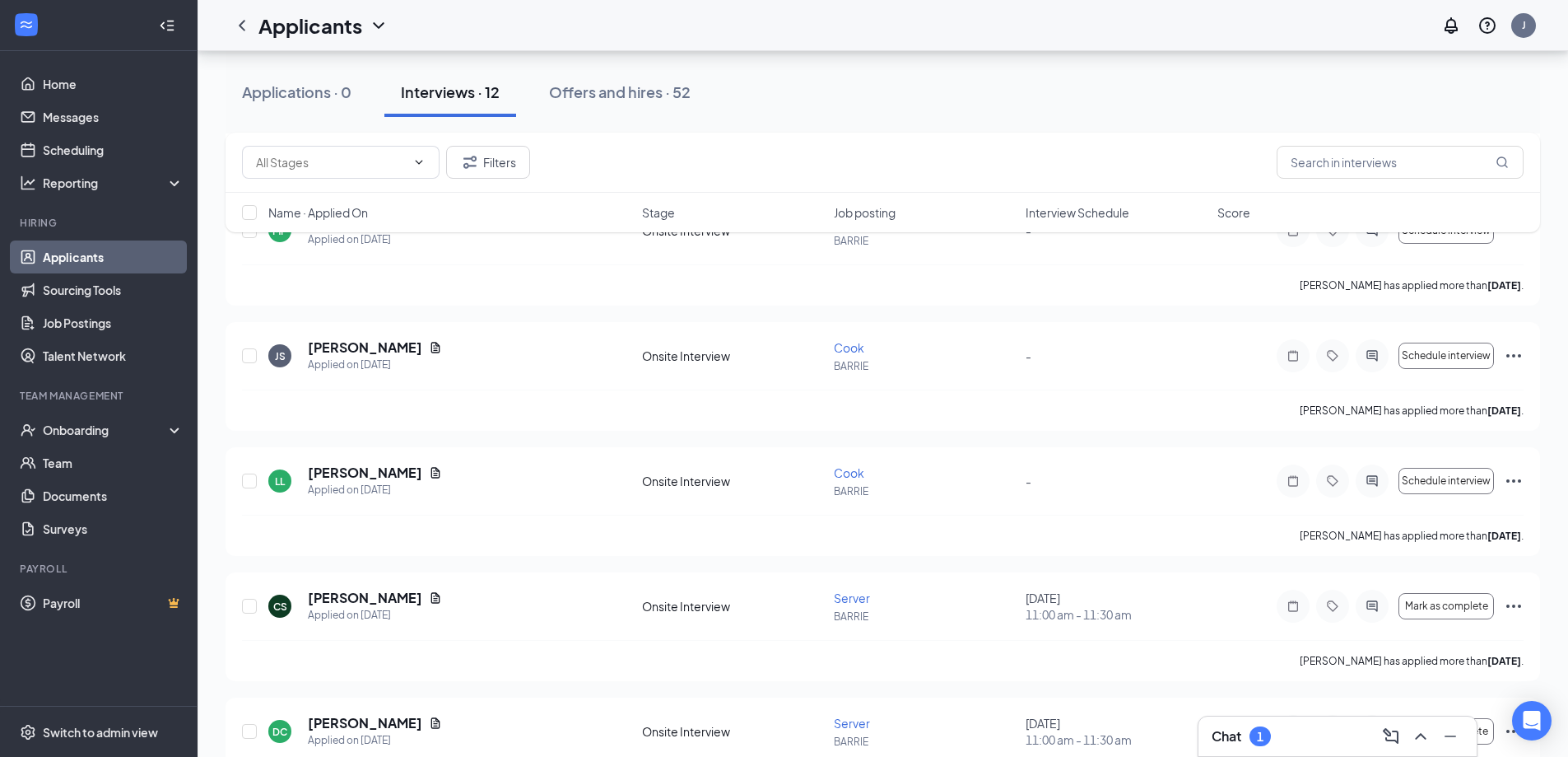
click at [1294, 734] on div "Chat 1" at bounding box center [1337, 736] width 252 height 27
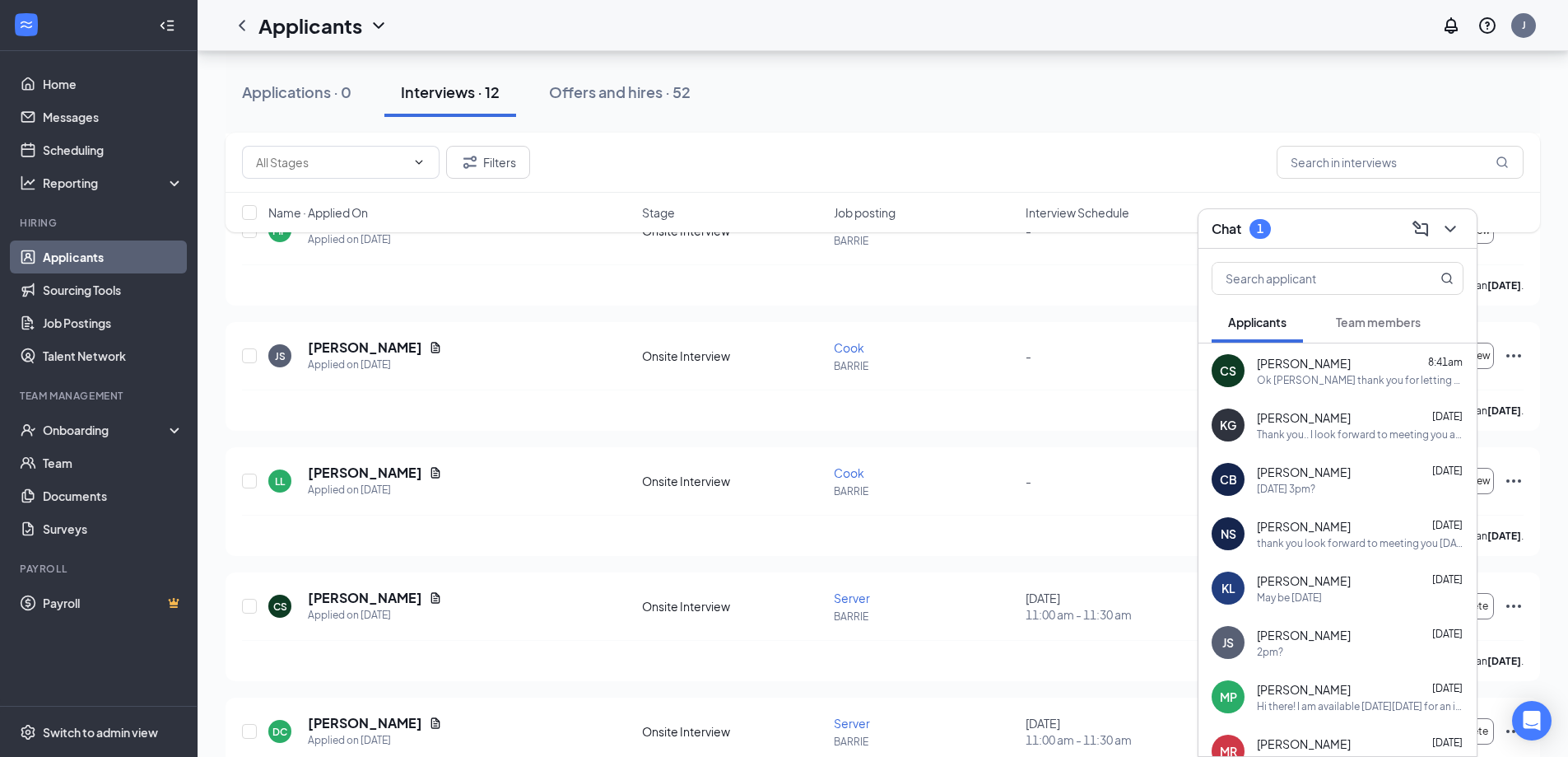
click at [1385, 322] on span "Team members" at bounding box center [1378, 321] width 85 height 15
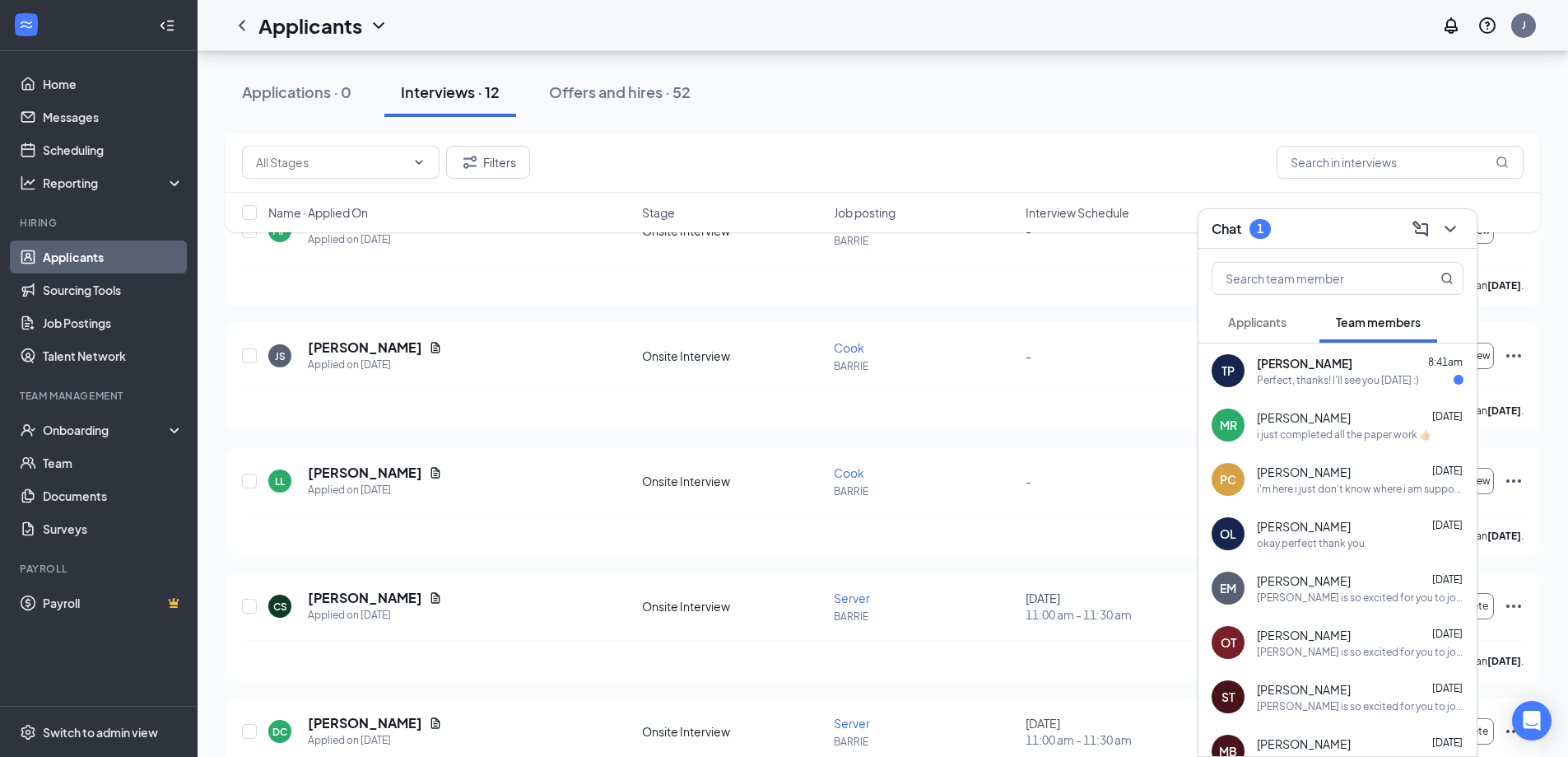
click at [1361, 365] on div "[PERSON_NAME] 8:41am" at bounding box center [1360, 363] width 207 height 16
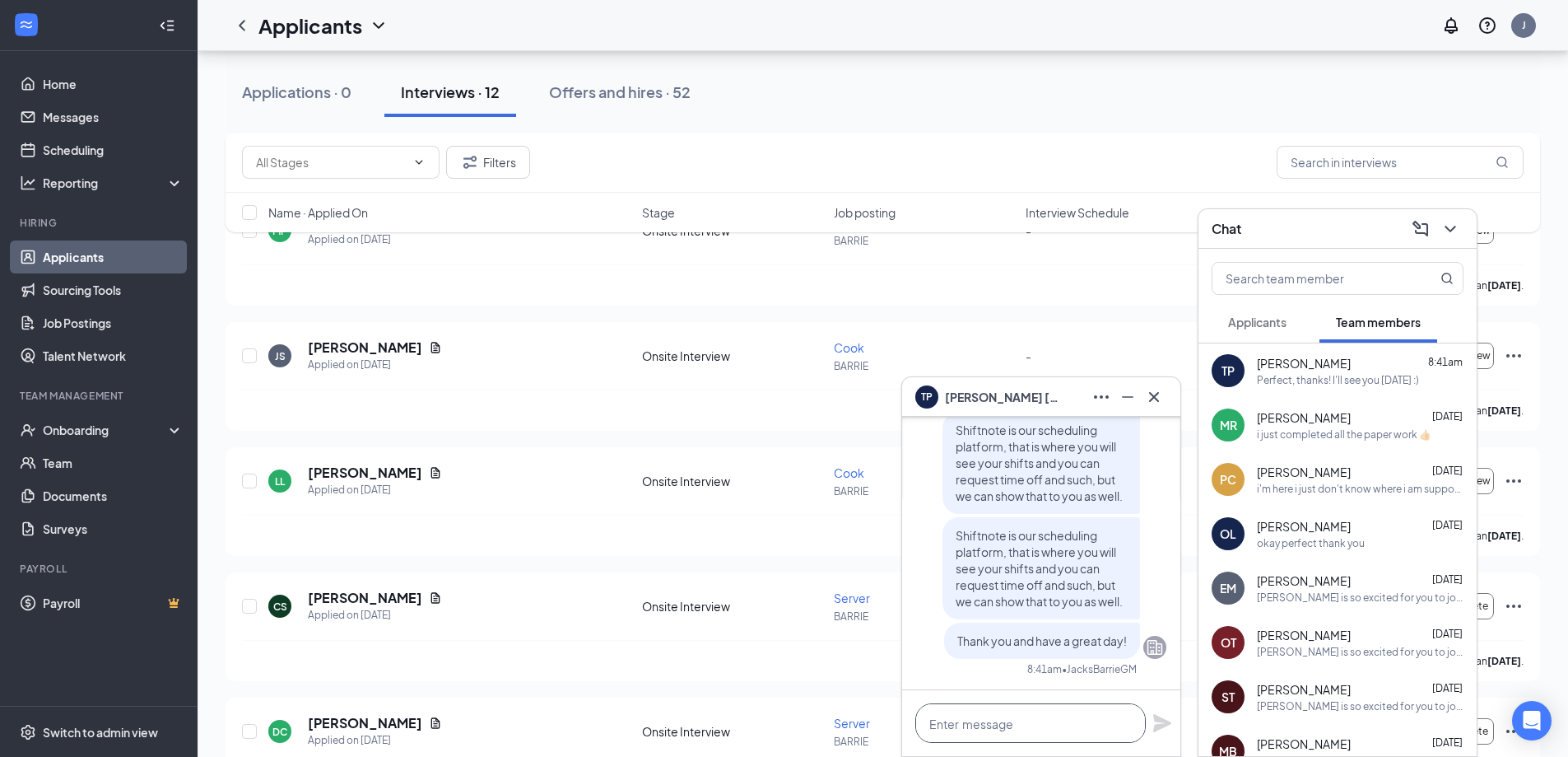
click at [988, 731] on textarea at bounding box center [1030, 723] width 230 height 40
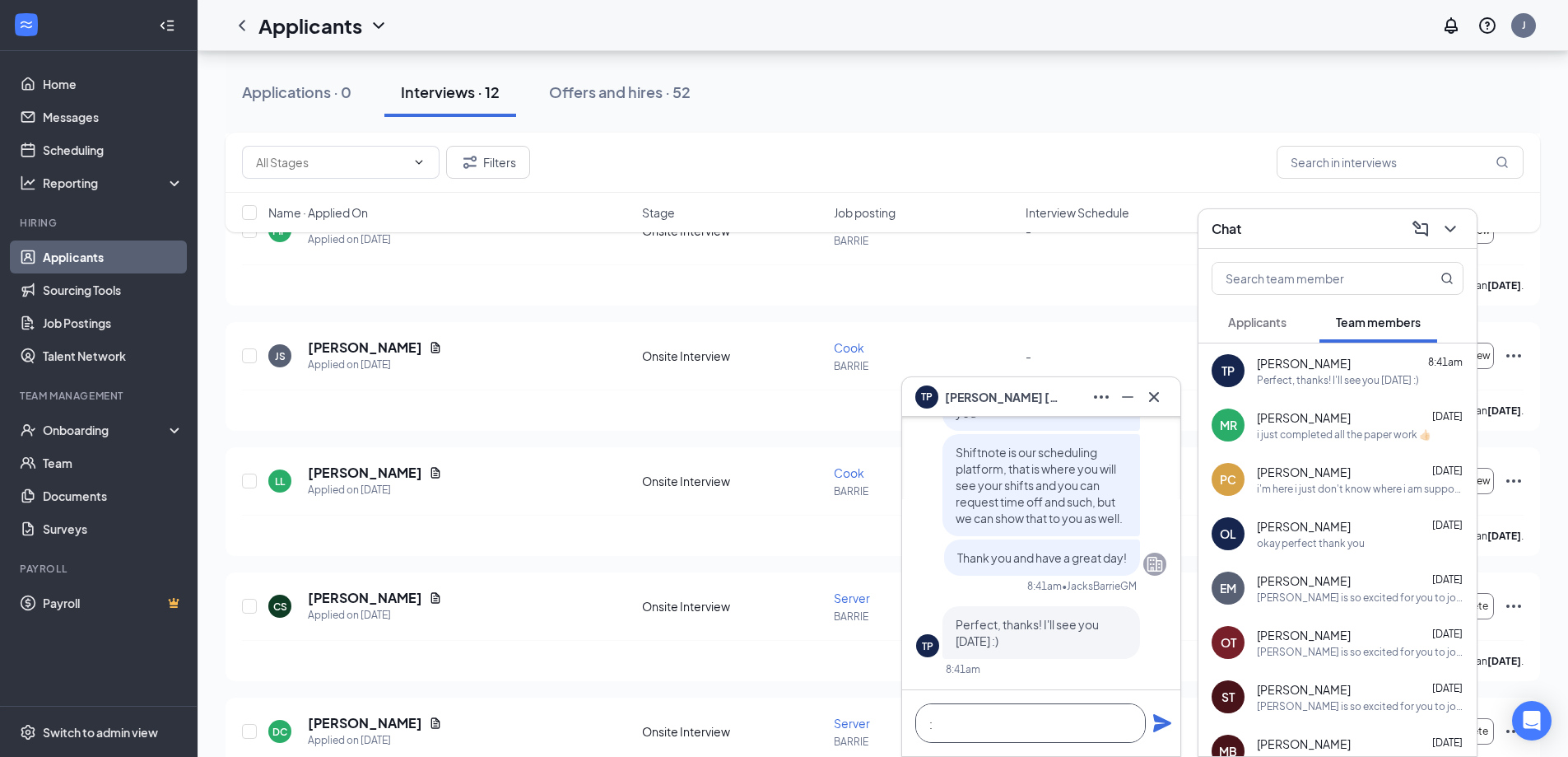
scroll to position [1, 0]
type textarea ":)"
click at [1162, 713] on icon "Plane" at bounding box center [1162, 723] width 20 height 20
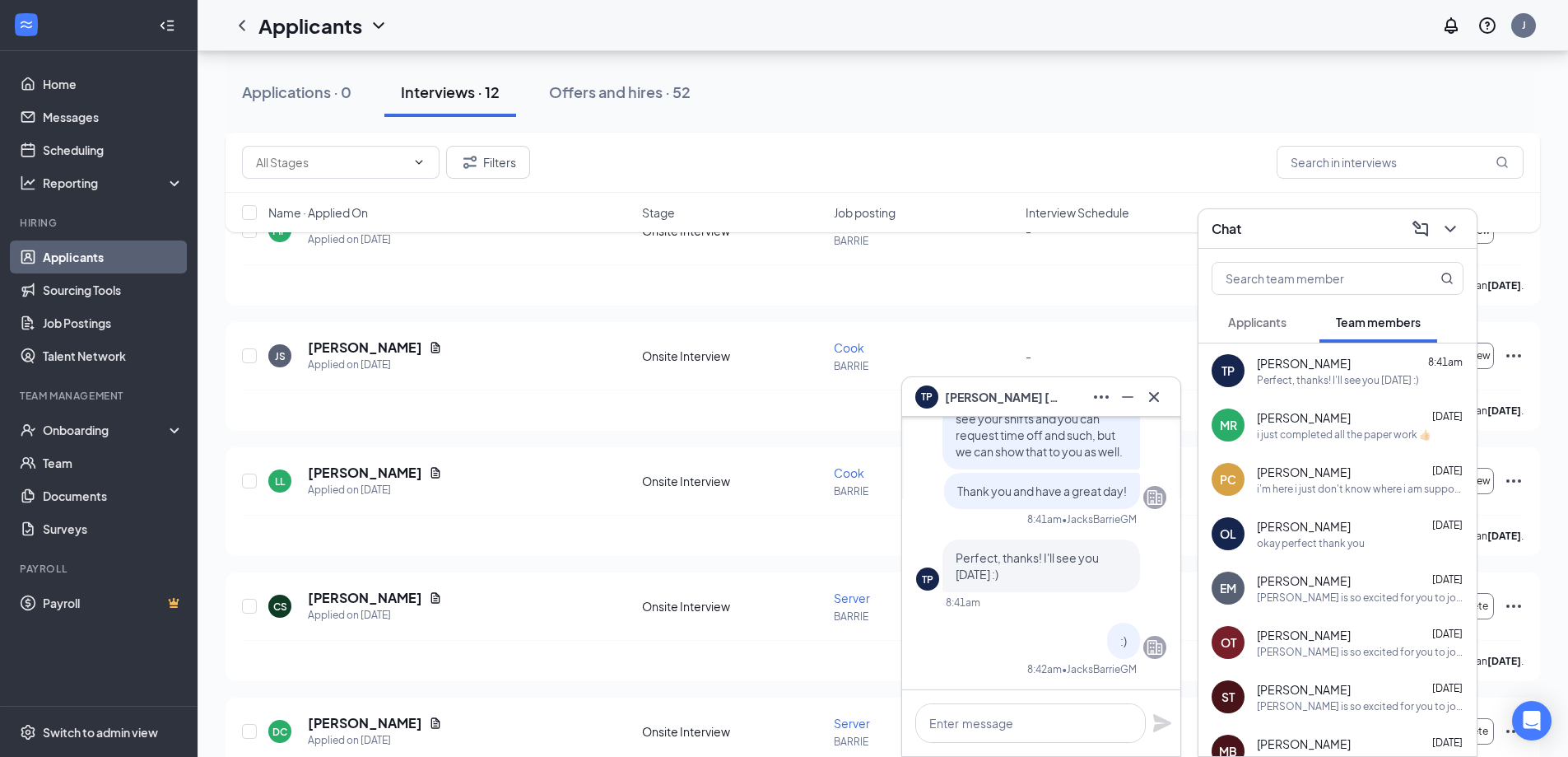
click at [1162, 129] on div "Applications · 0 Interviews · 12 Offers and hires · 52" at bounding box center [883, 92] width 1315 height 82
click at [1152, 393] on icon "Cross" at bounding box center [1154, 397] width 20 height 20
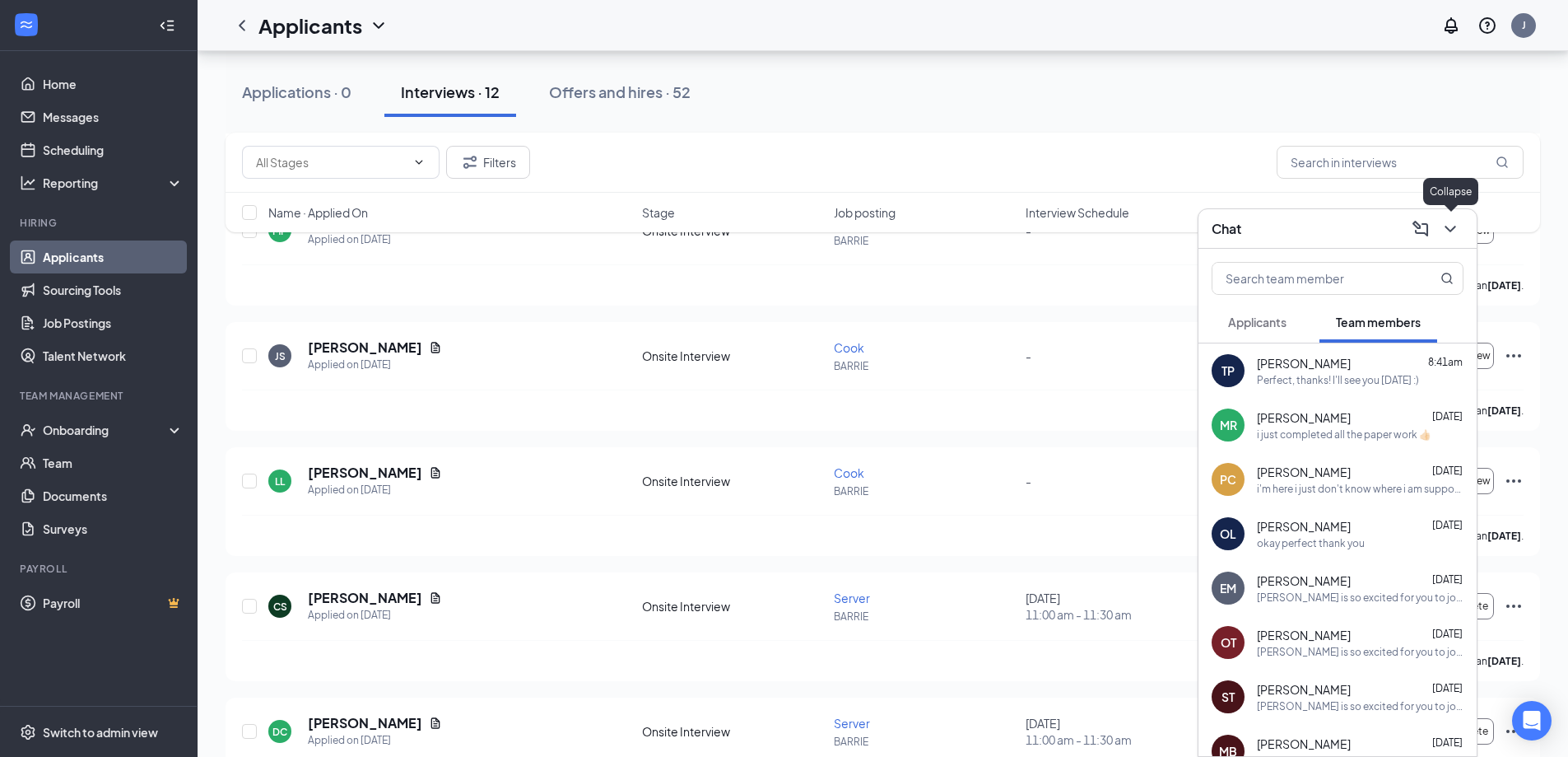
click at [1455, 233] on icon "ChevronDown" at bounding box center [1450, 229] width 20 height 20
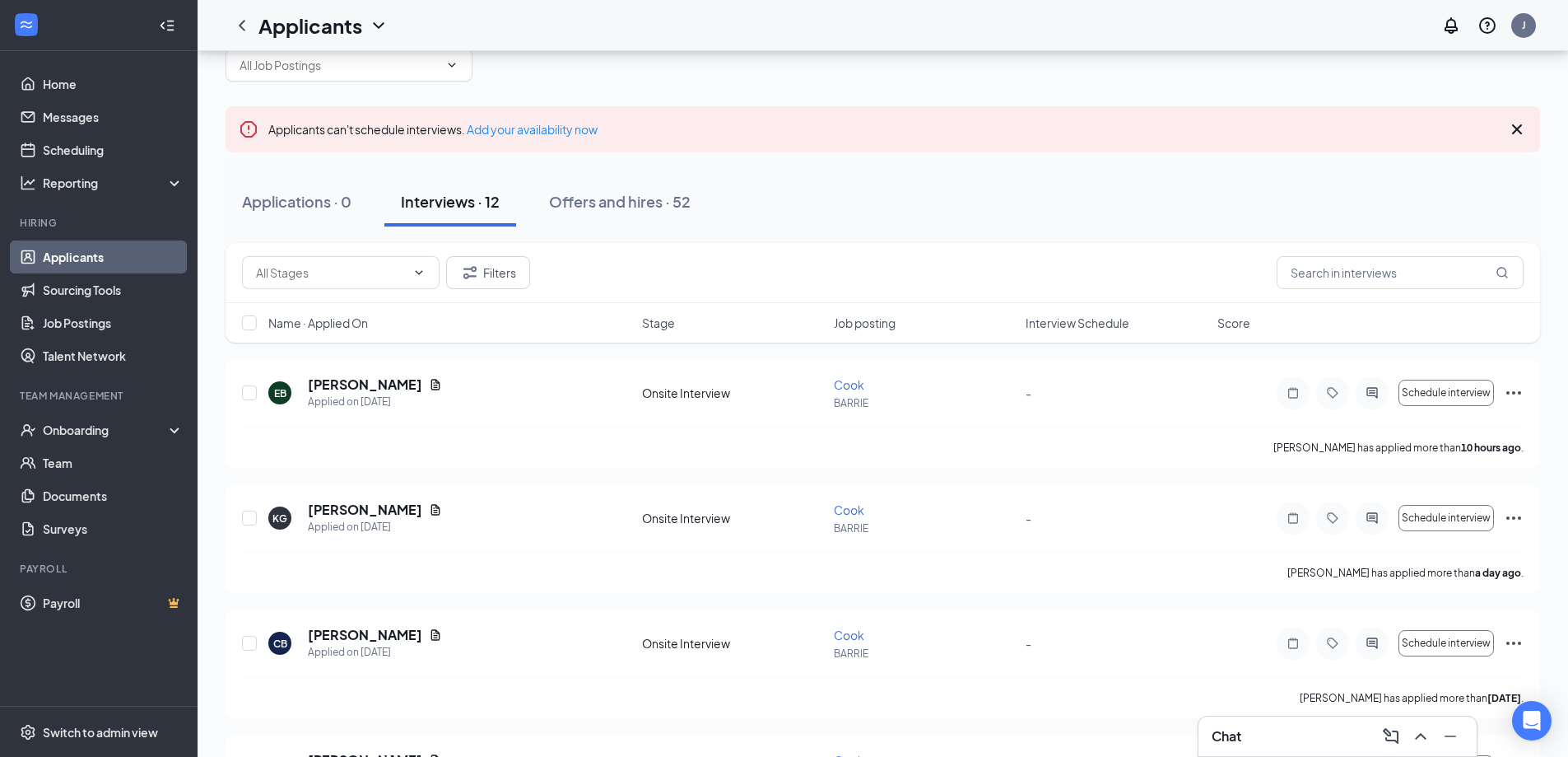
scroll to position [0, 0]
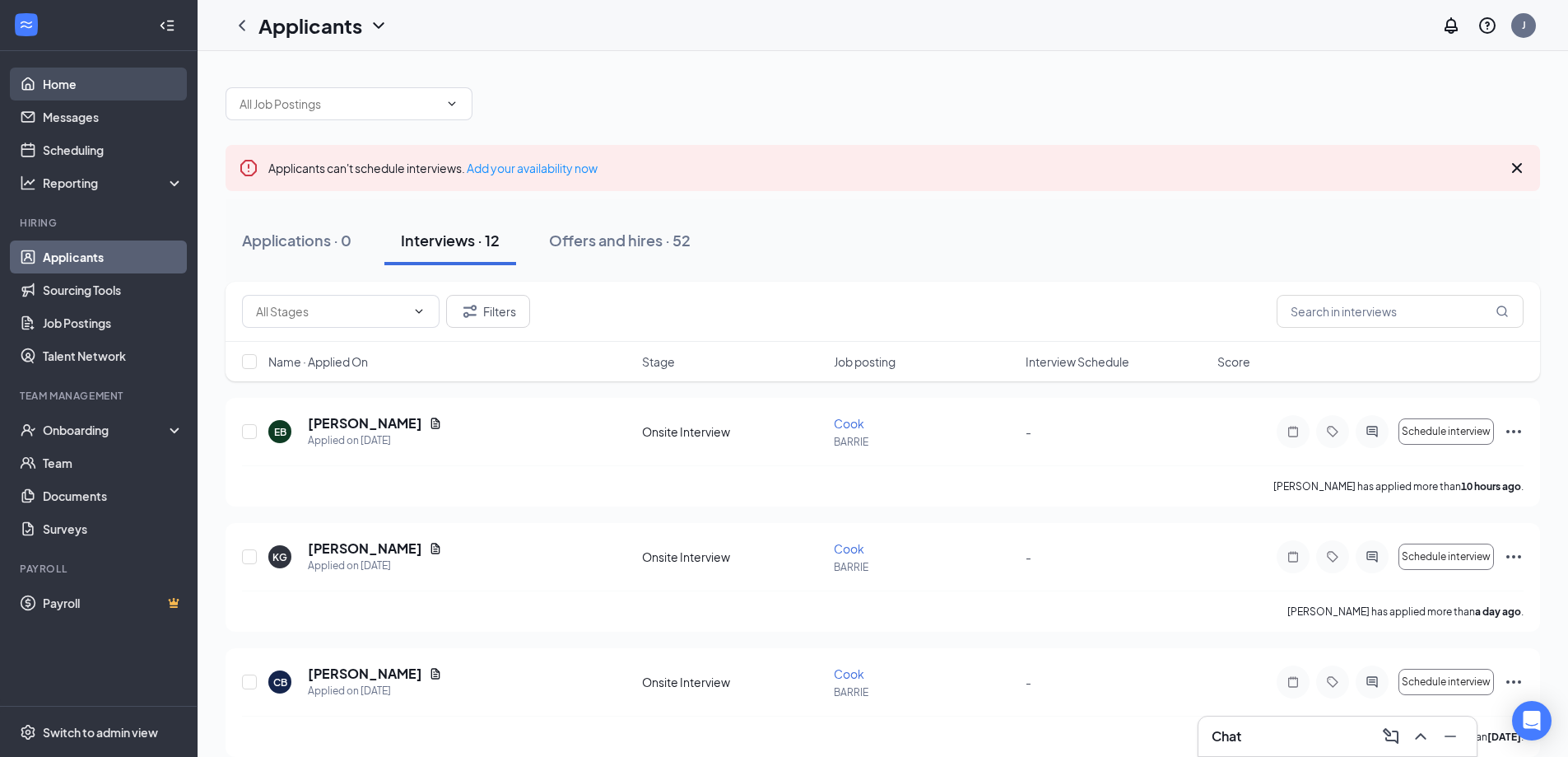
click at [70, 83] on link "Home" at bounding box center [113, 84] width 141 height 33
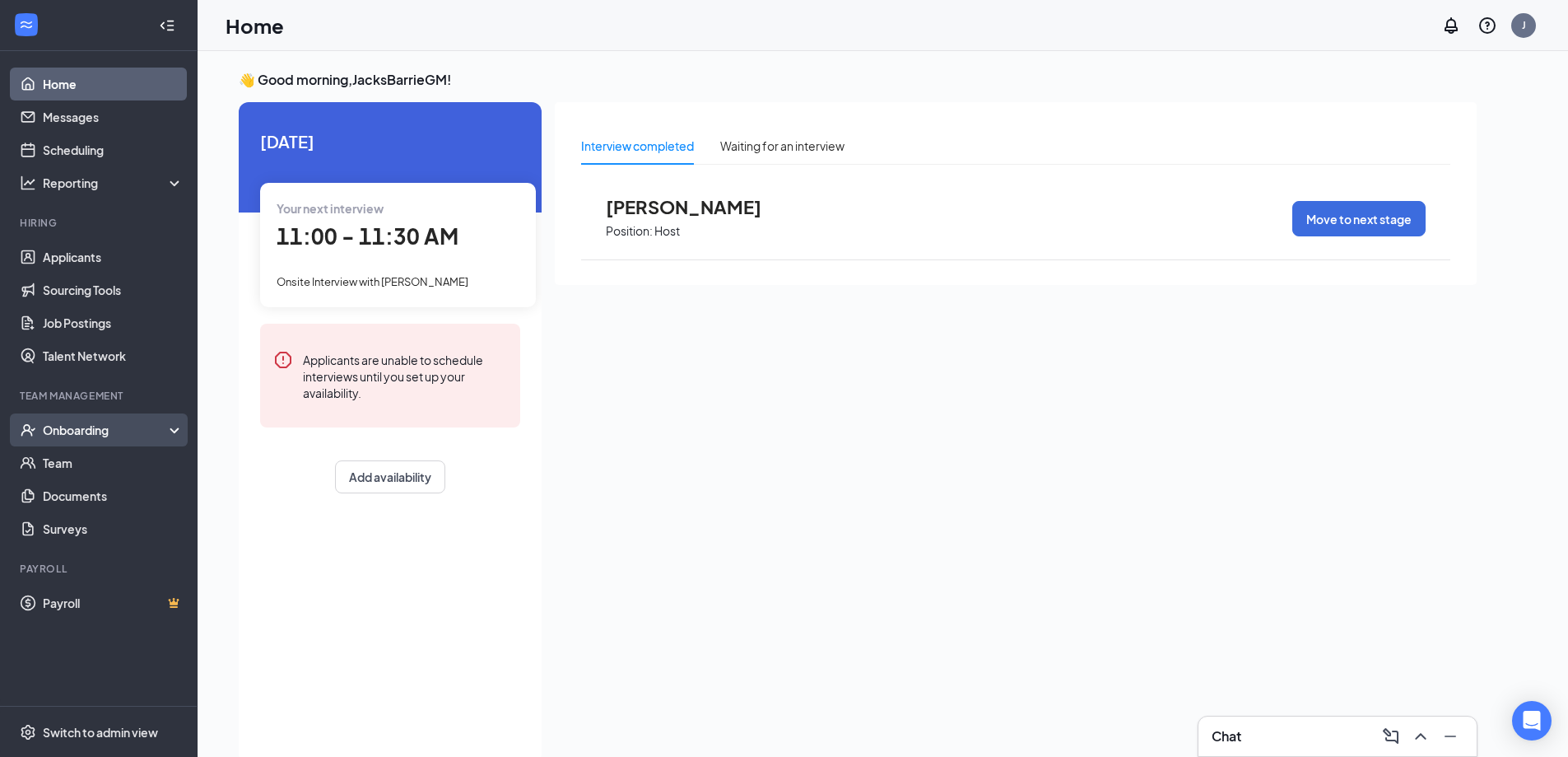
click at [70, 437] on div "Onboarding" at bounding box center [106, 430] width 127 height 16
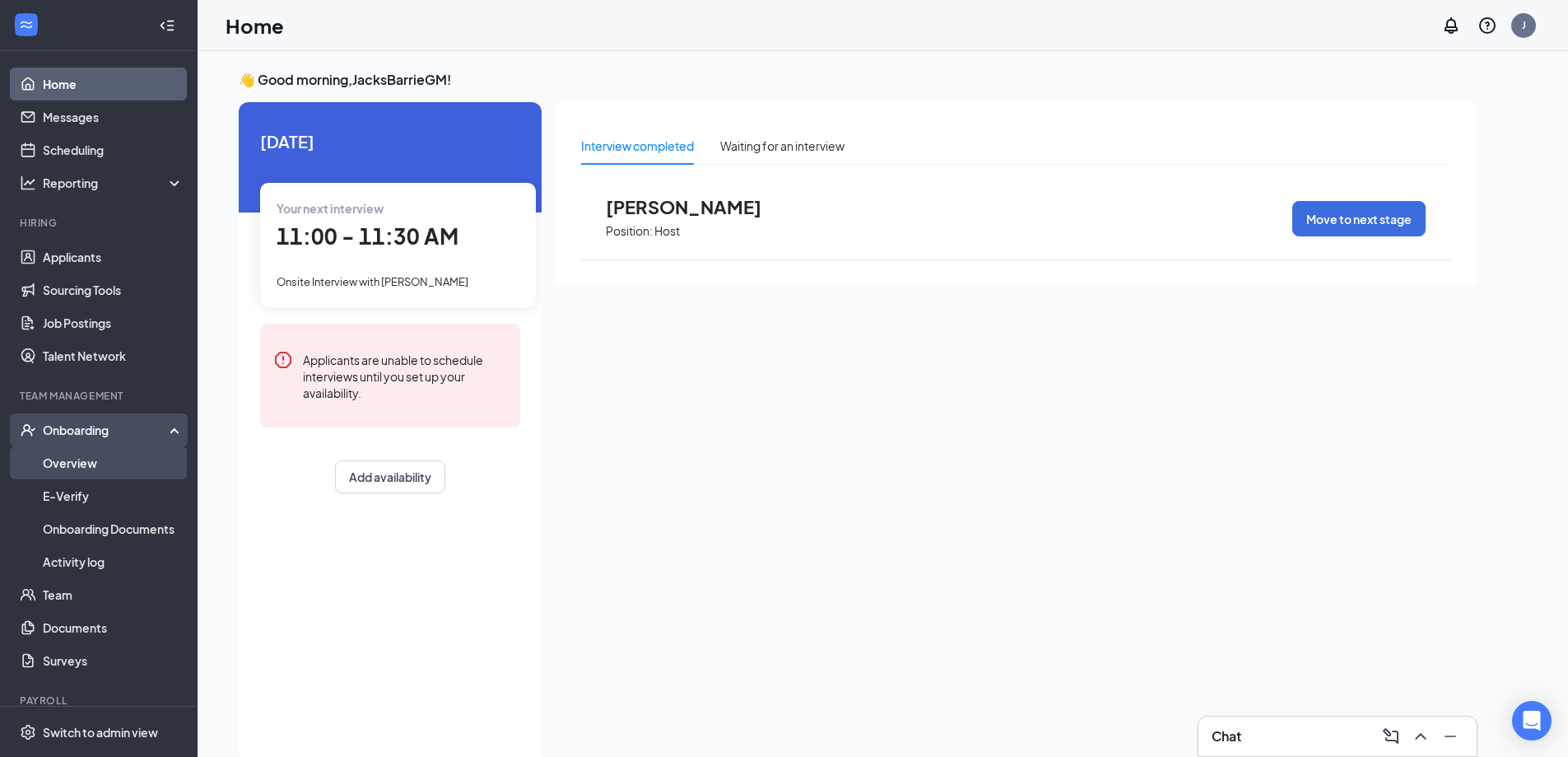
click at [70, 460] on link "Overview" at bounding box center [113, 463] width 141 height 33
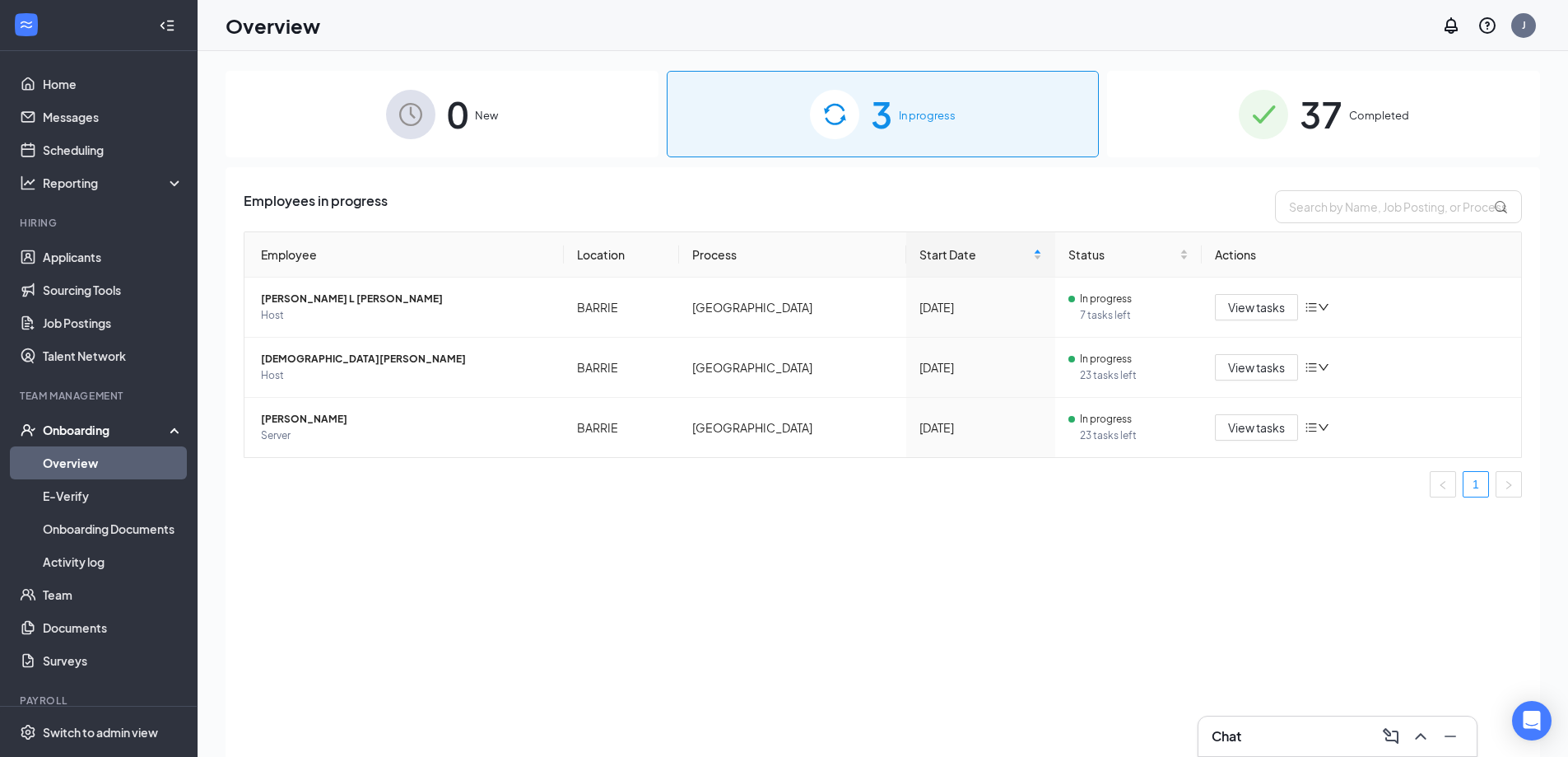
click at [1343, 130] on span "37" at bounding box center [1322, 114] width 43 height 57
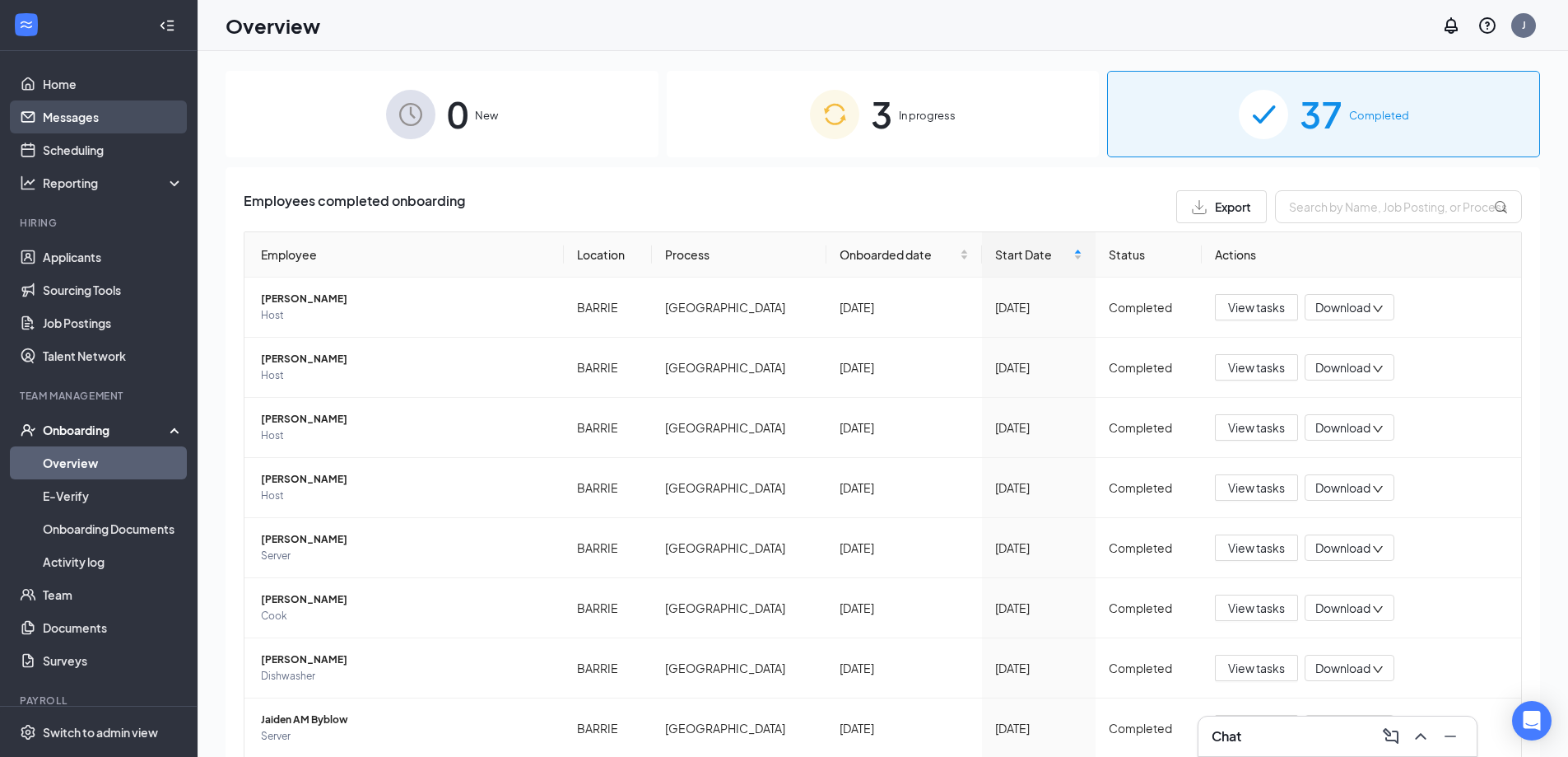
click at [91, 113] on link "Messages" at bounding box center [113, 117] width 141 height 33
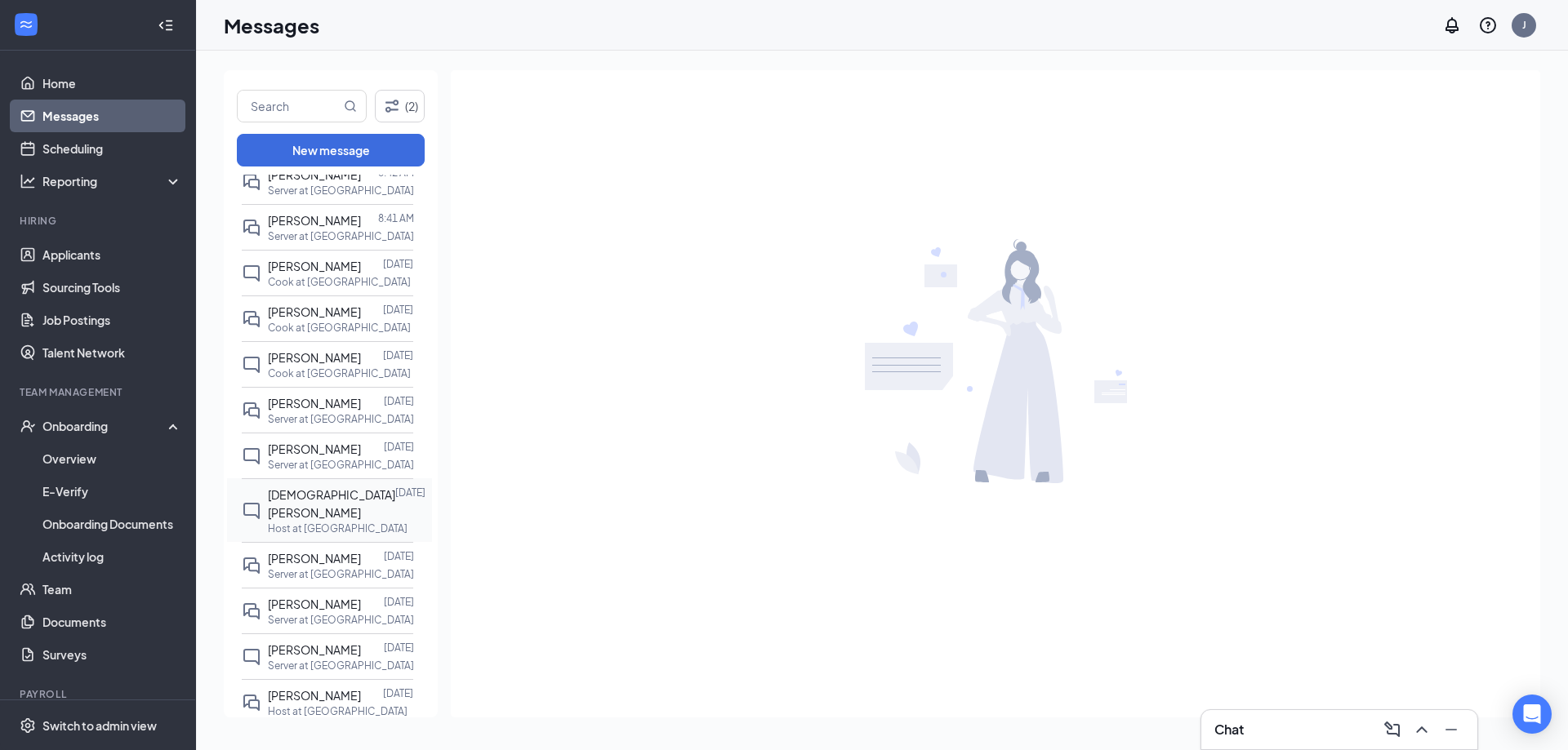
scroll to position [82, 0]
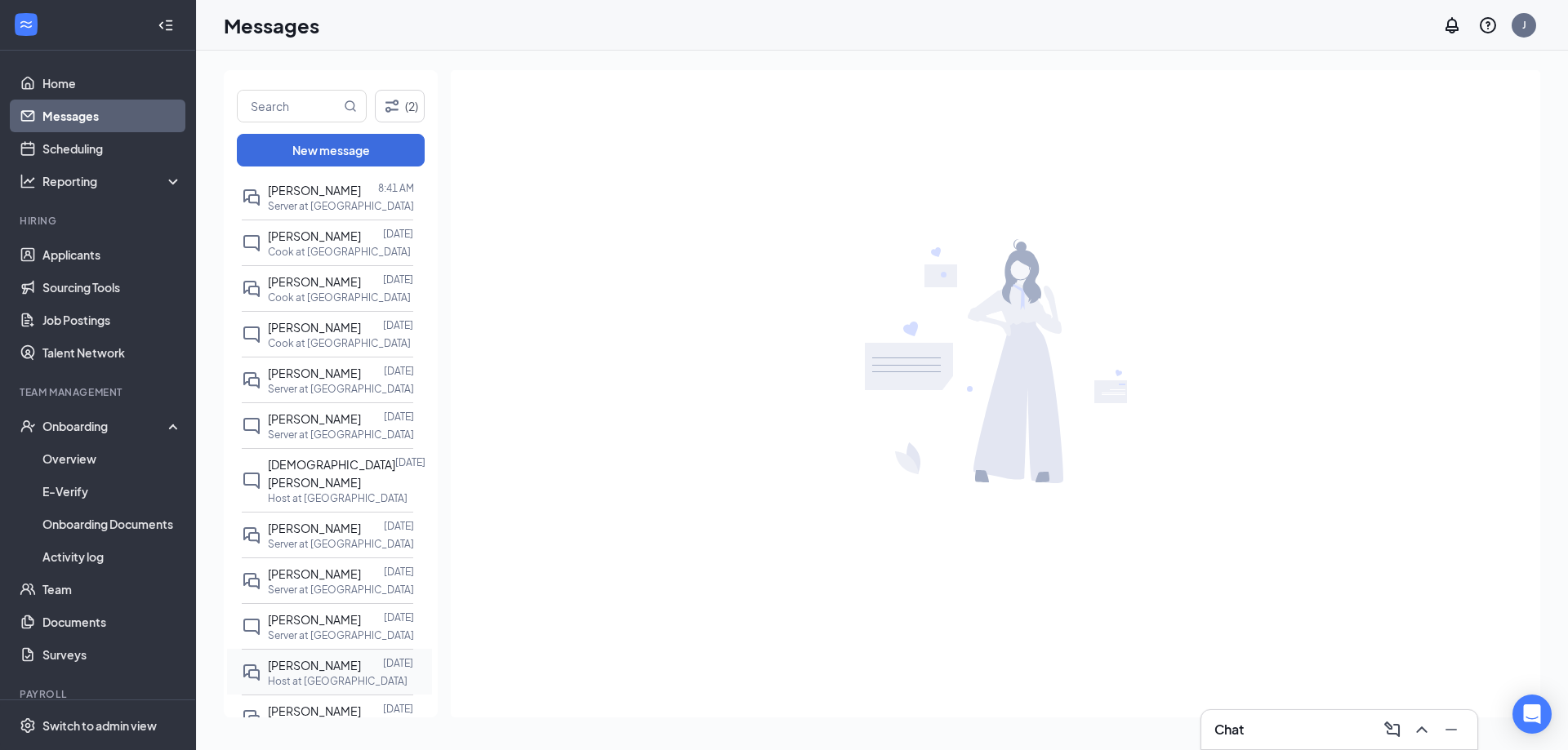
click at [326, 688] on p "Host at [GEOGRAPHIC_DATA]" at bounding box center [337, 681] width 140 height 14
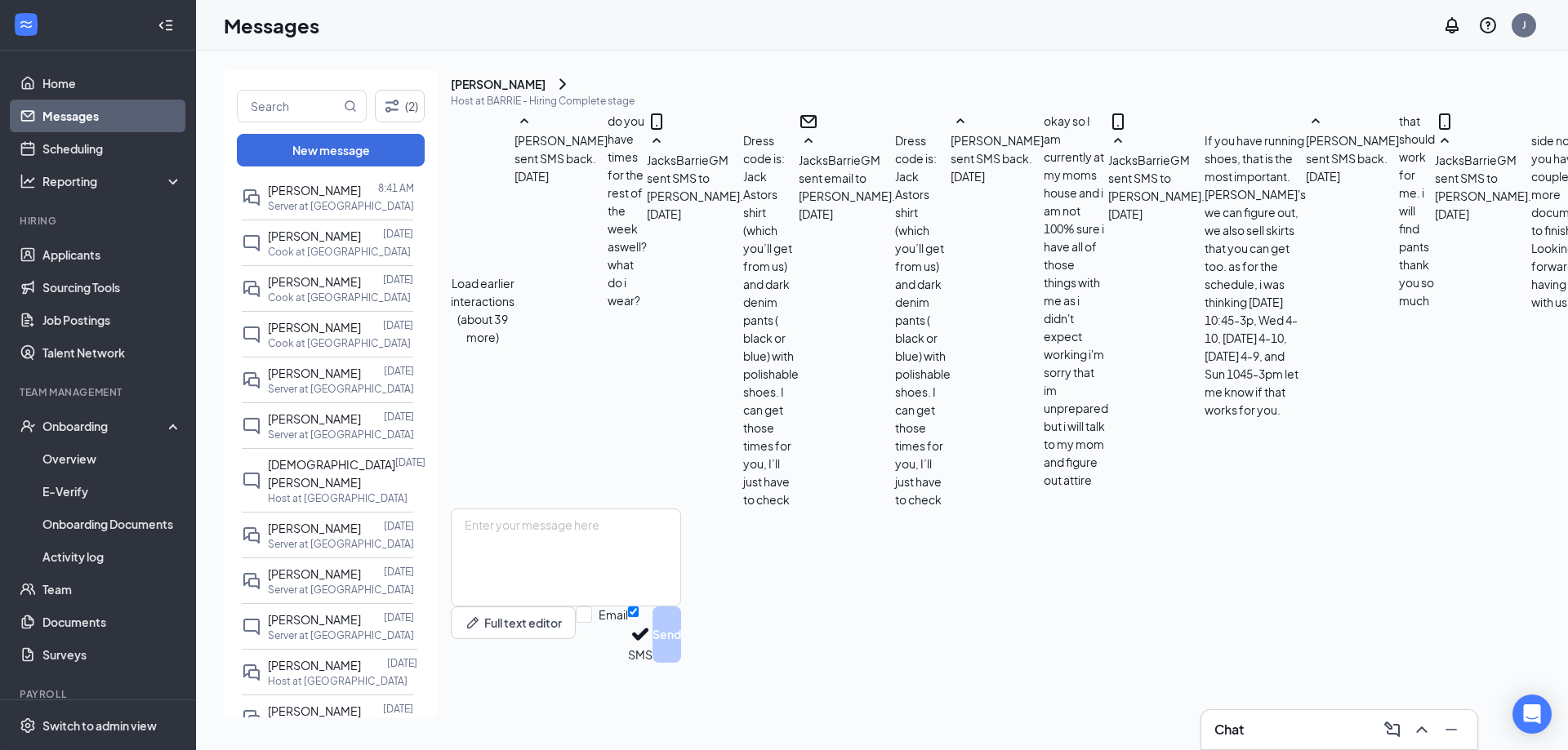
scroll to position [780, 0]
click at [635, 586] on textarea at bounding box center [566, 557] width 230 height 98
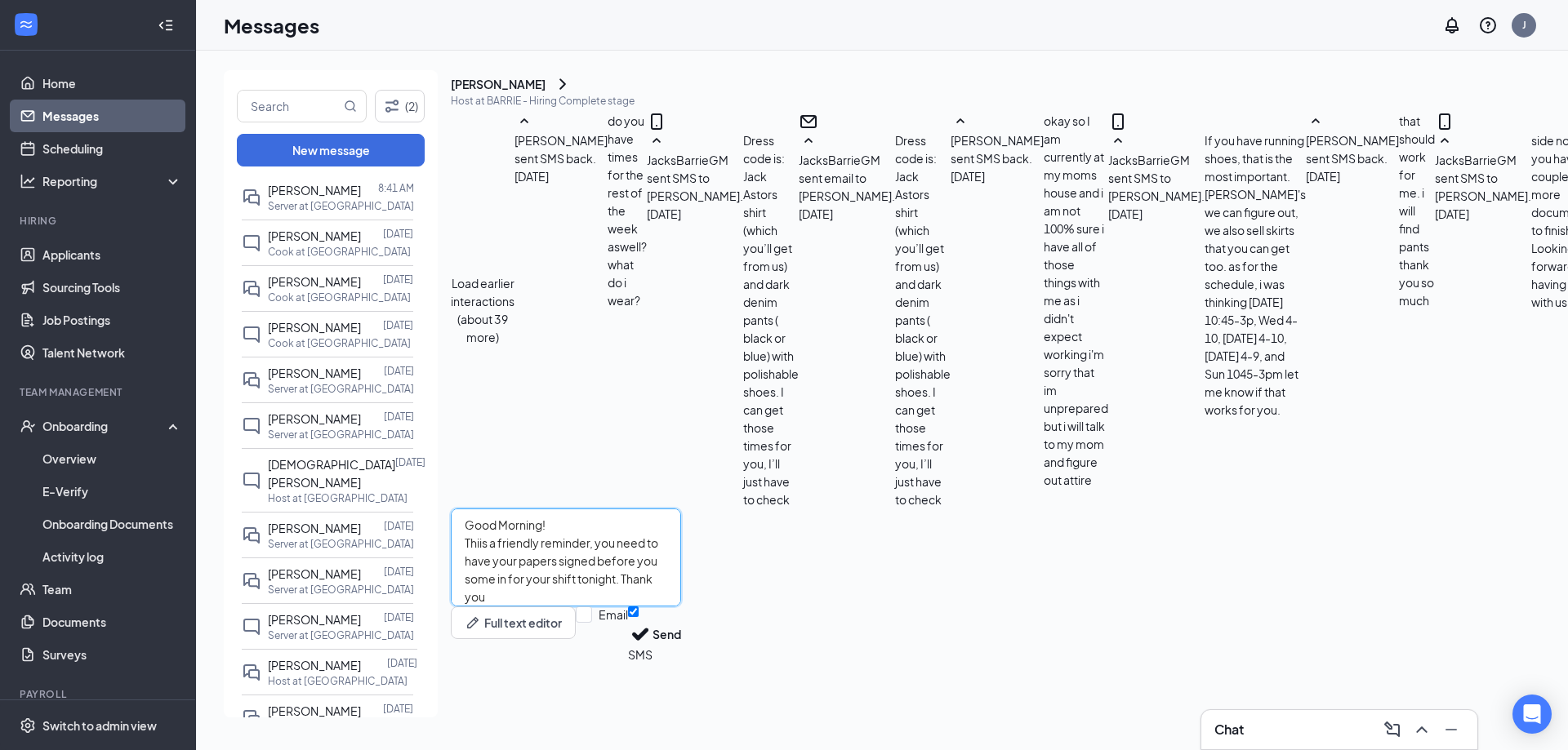
click at [508, 600] on textarea "Good Morning! Thiis a friendly reminder, you need to have your papers signed be…" at bounding box center [566, 557] width 230 height 98
type textarea "Good Morning! This a friendly reminder, you need to have your papers signed bef…"
click at [681, 662] on button "Send" at bounding box center [667, 634] width 29 height 56
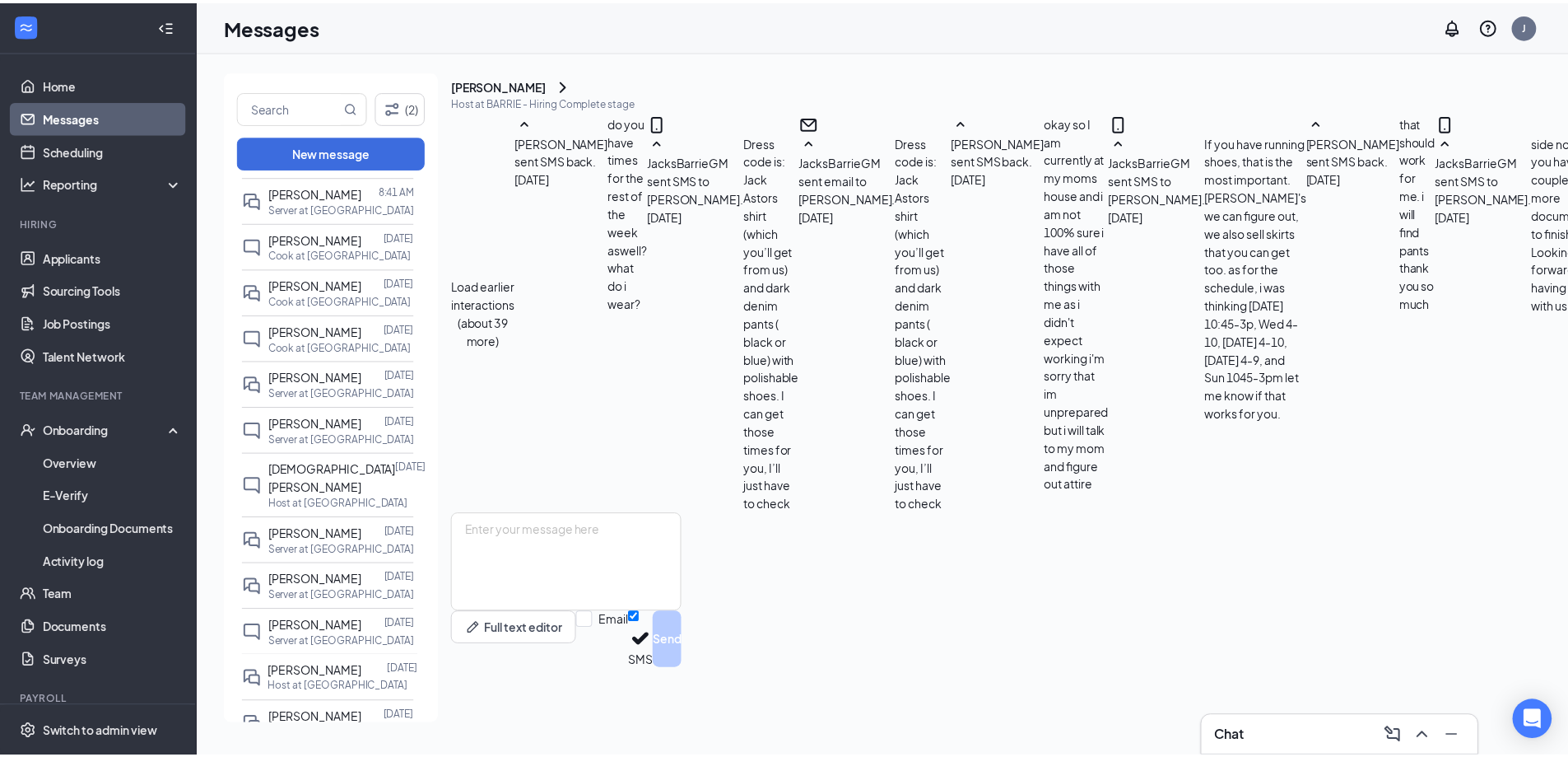
scroll to position [894, 0]
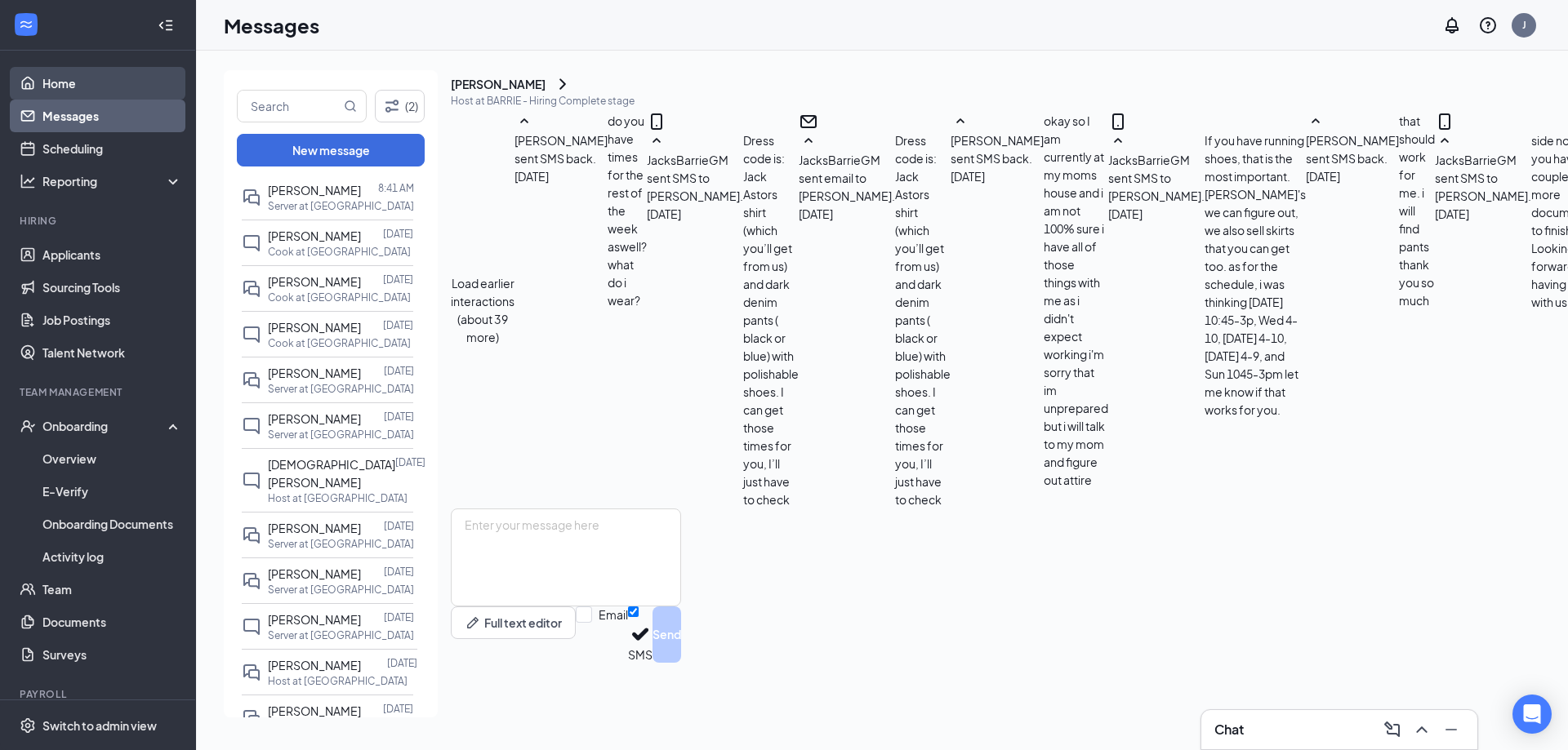
click at [69, 78] on link "Home" at bounding box center [112, 83] width 140 height 32
